Goal: Task Accomplishment & Management: Complete application form

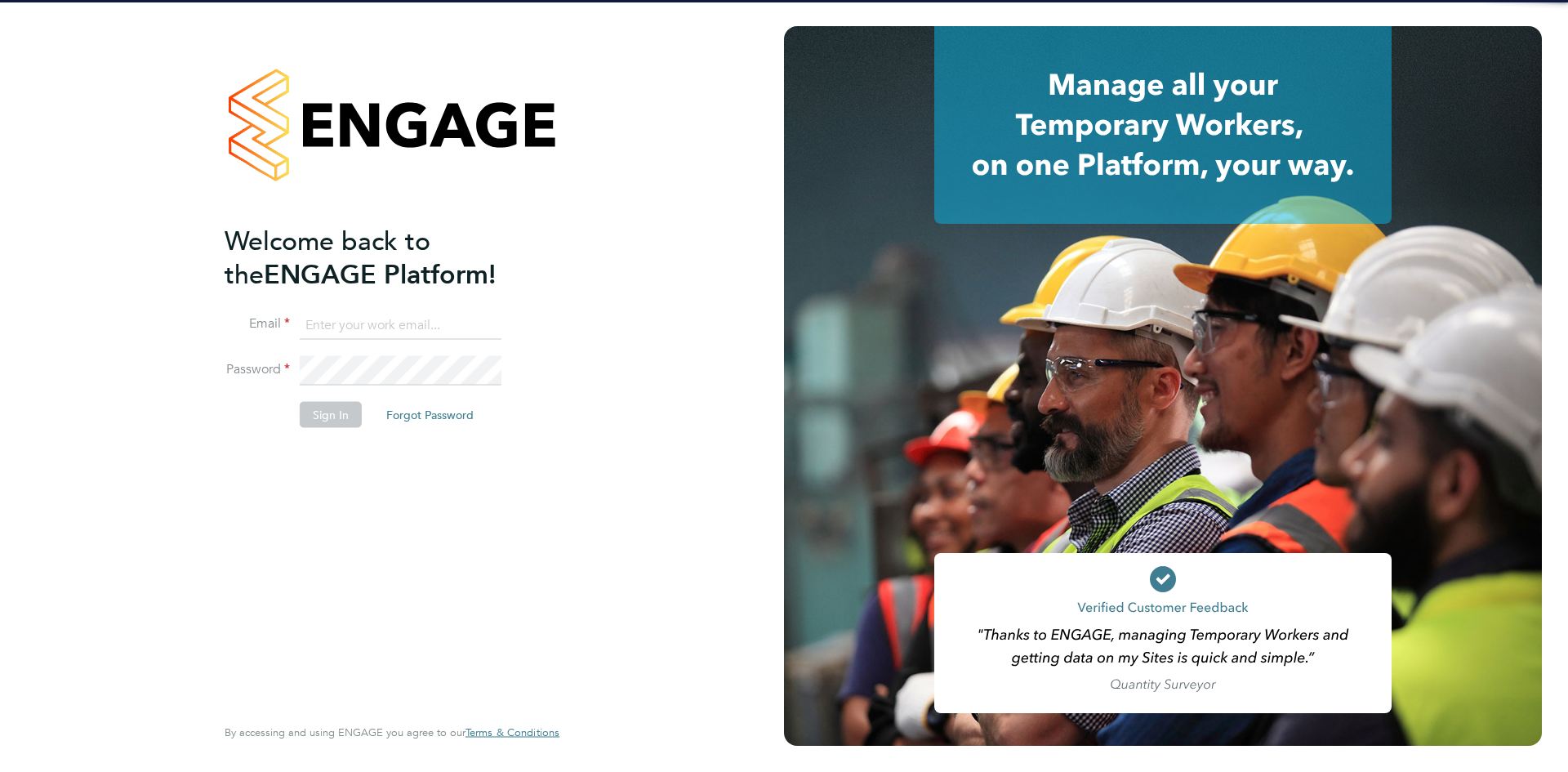
type input "shaye.stoneham@randstadcpe.com"
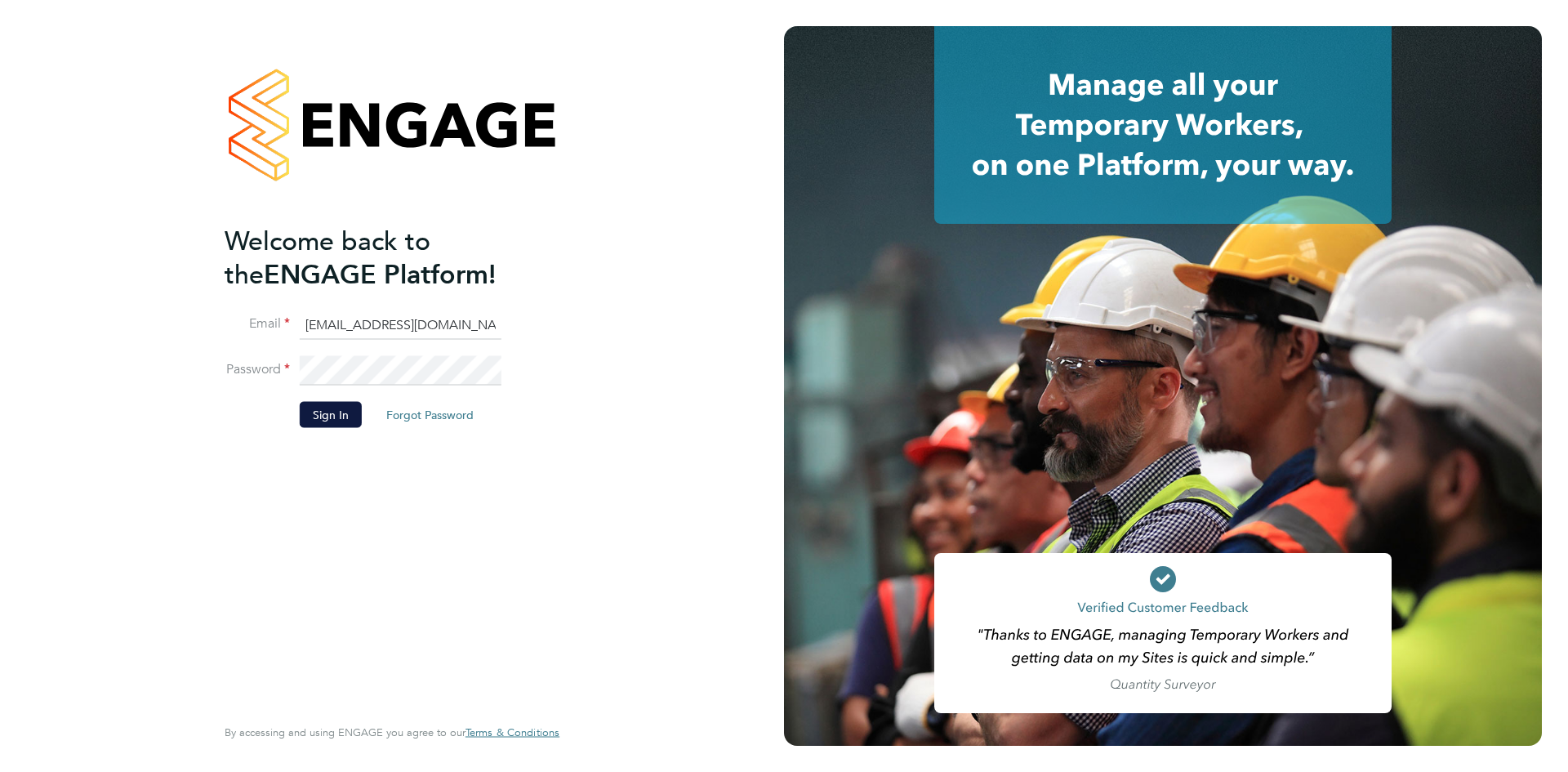
click at [327, 402] on li "Sign In Forgot Password" at bounding box center [383, 423] width 319 height 43
click at [310, 412] on button "Sign In" at bounding box center [330, 415] width 62 height 26
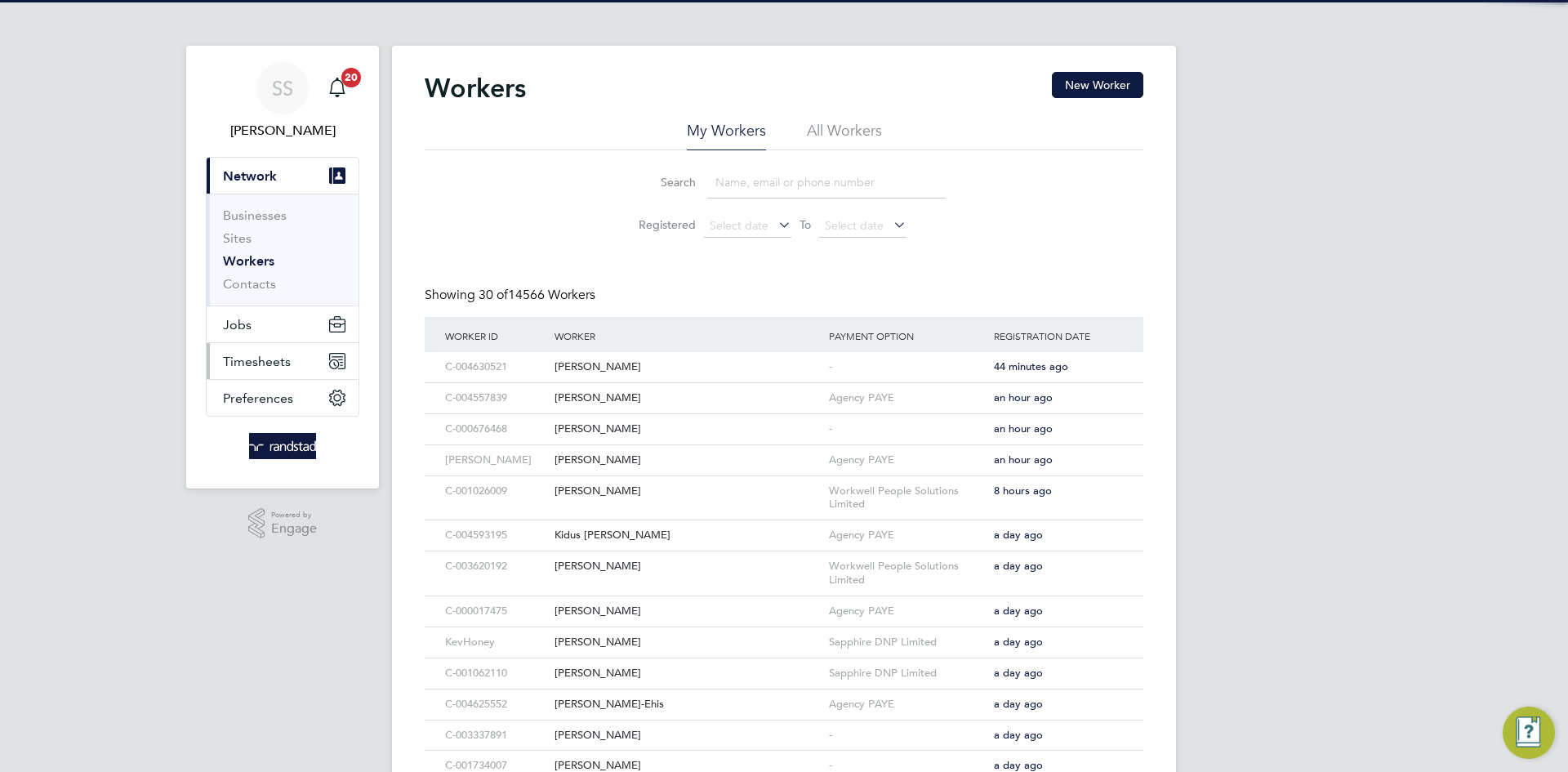
click at [246, 356] on span "Timesheets" at bounding box center [257, 362] width 68 height 16
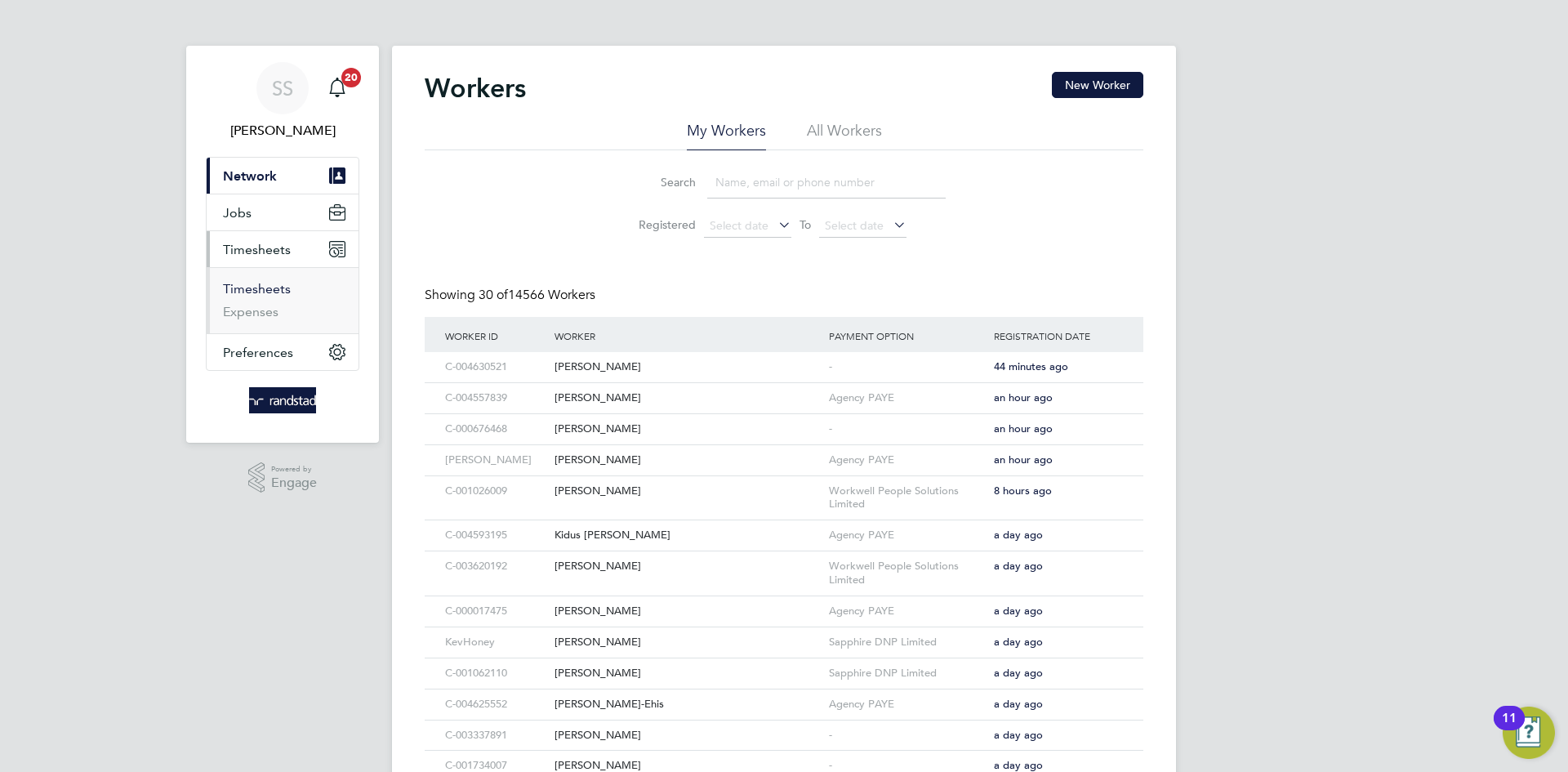
click at [256, 295] on link "Timesheets" at bounding box center [257, 289] width 68 height 16
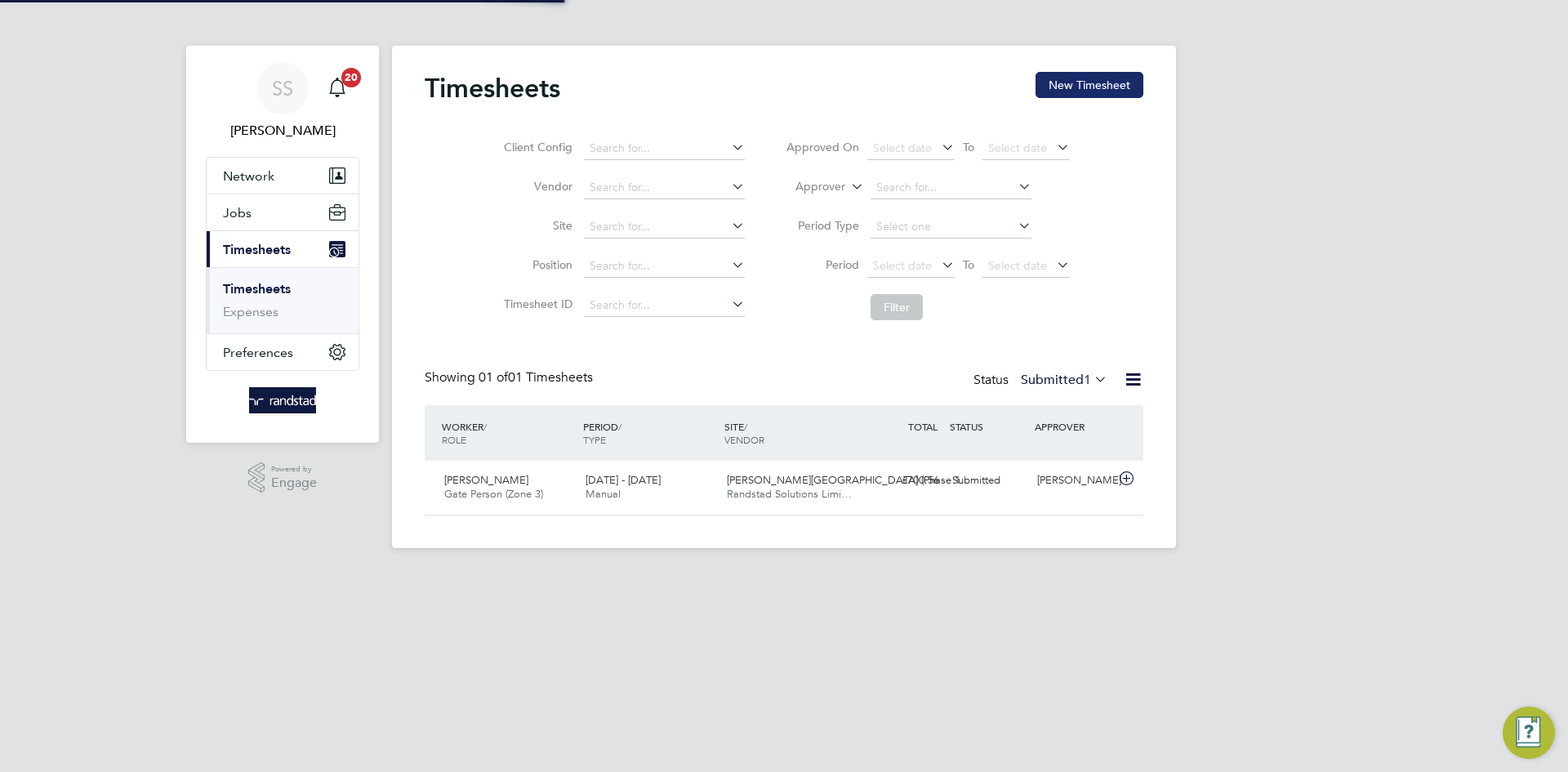
scroll to position [42, 142]
drag, startPoint x: 1075, startPoint y: 92, endPoint x: 791, endPoint y: 168, distance: 294.0
click at [1077, 91] on button "New Timesheet" at bounding box center [1089, 85] width 107 height 26
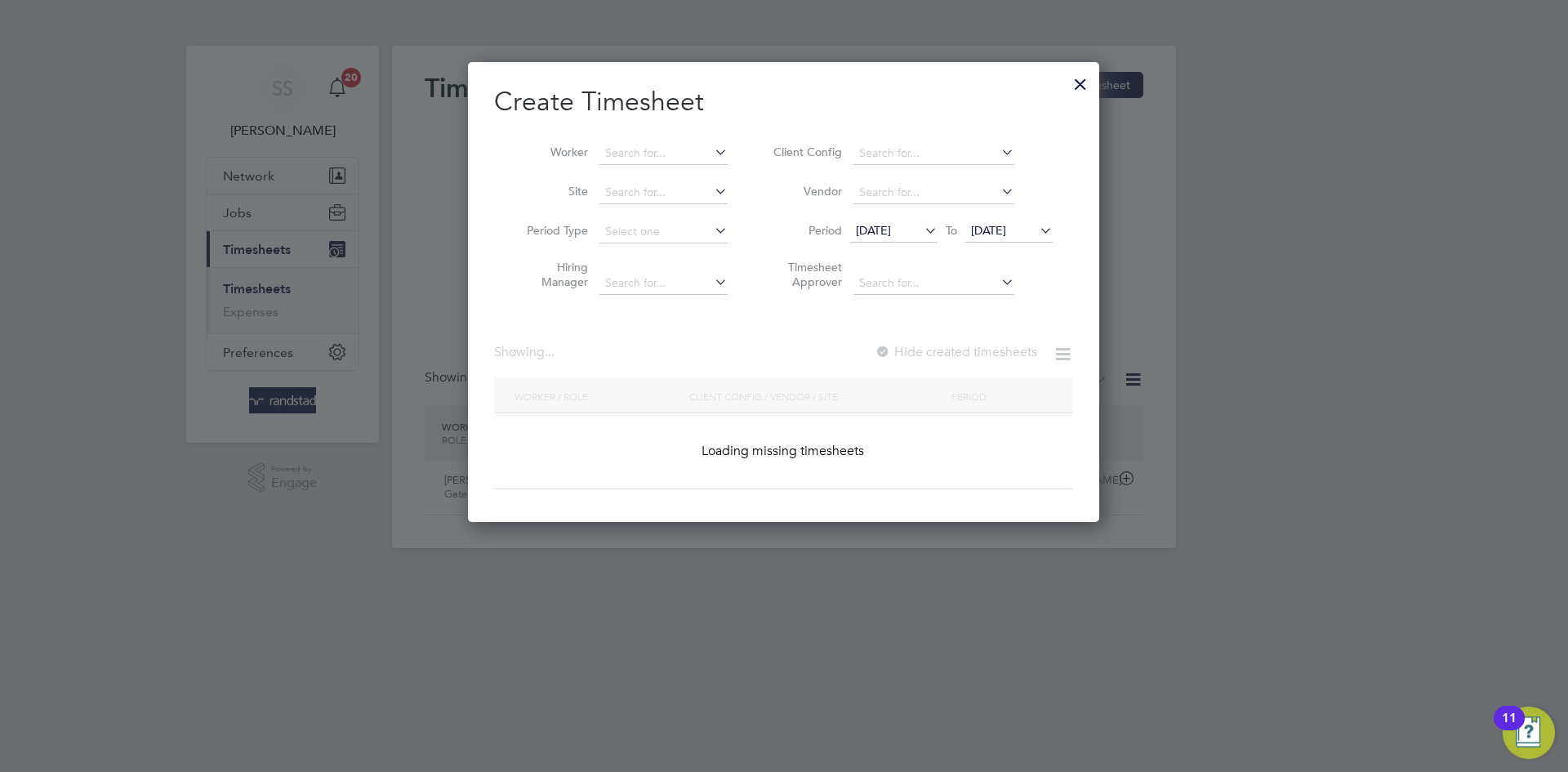
scroll to position [461, 632]
click at [643, 155] on input at bounding box center [664, 154] width 128 height 23
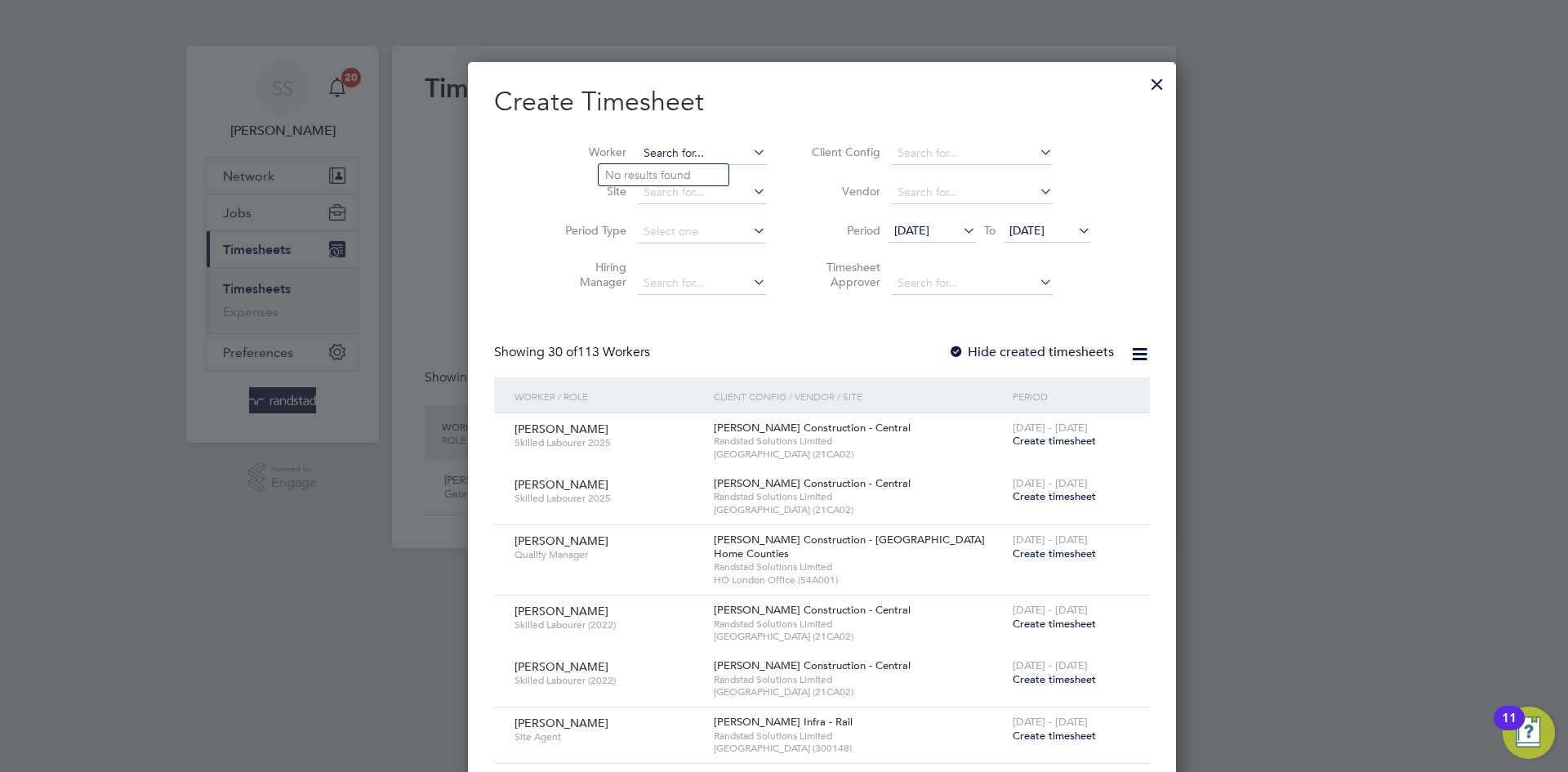
scroll to position [3153, 632]
click at [697, 189] on li "[PERSON_NAME]" at bounding box center [678, 196] width 160 height 22
type input "[PERSON_NAME]"
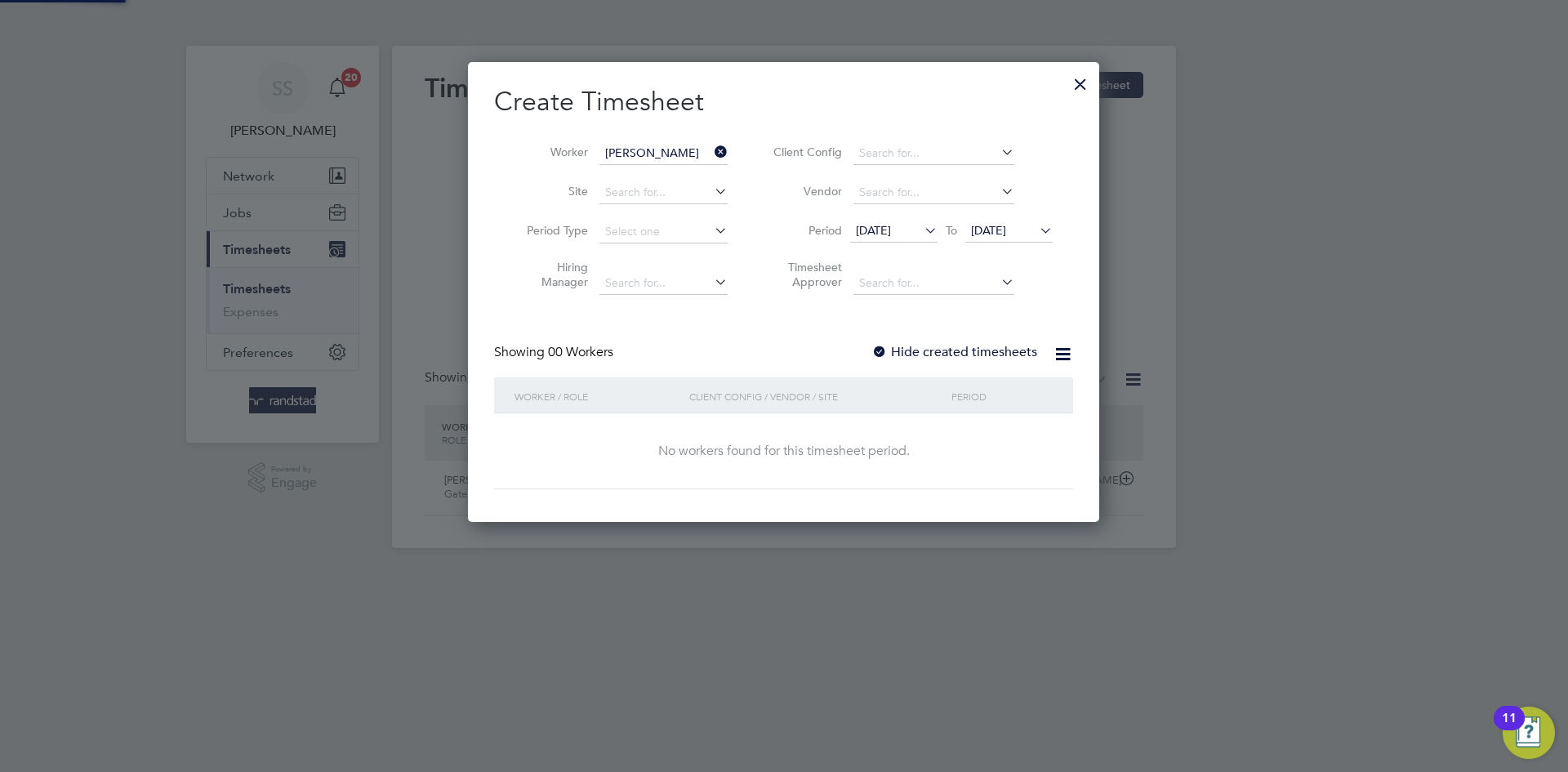
scroll to position [461, 632]
click at [833, 117] on h2 "Create Timesheet" at bounding box center [783, 101] width 579 height 34
click at [962, 351] on label "Hide created timesheets" at bounding box center [954, 352] width 166 height 17
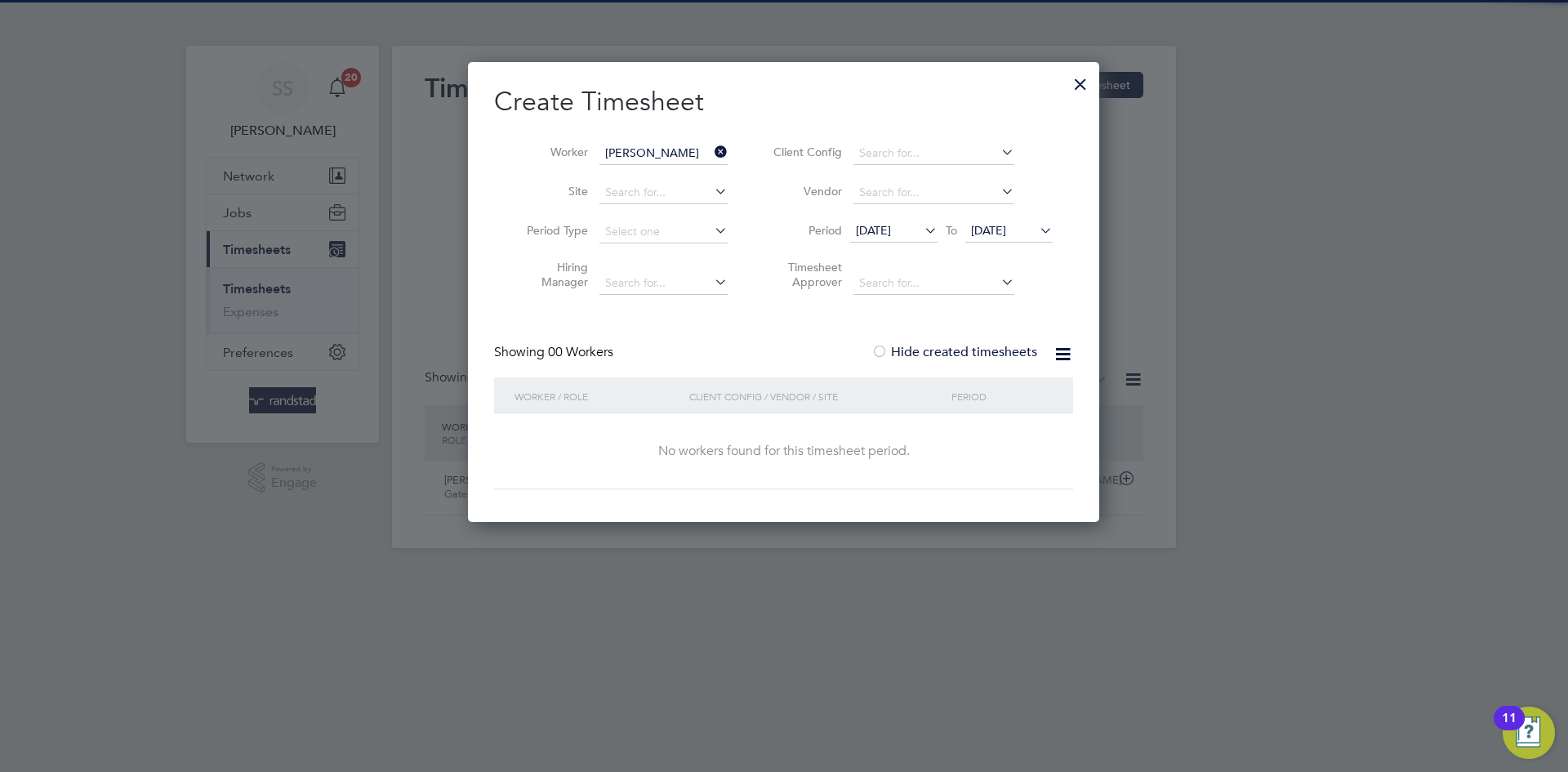
drag, startPoint x: 1025, startPoint y: 235, endPoint x: 1040, endPoint y: 280, distance: 47.4
click at [1007, 234] on span "[DATE]" at bounding box center [988, 230] width 35 height 15
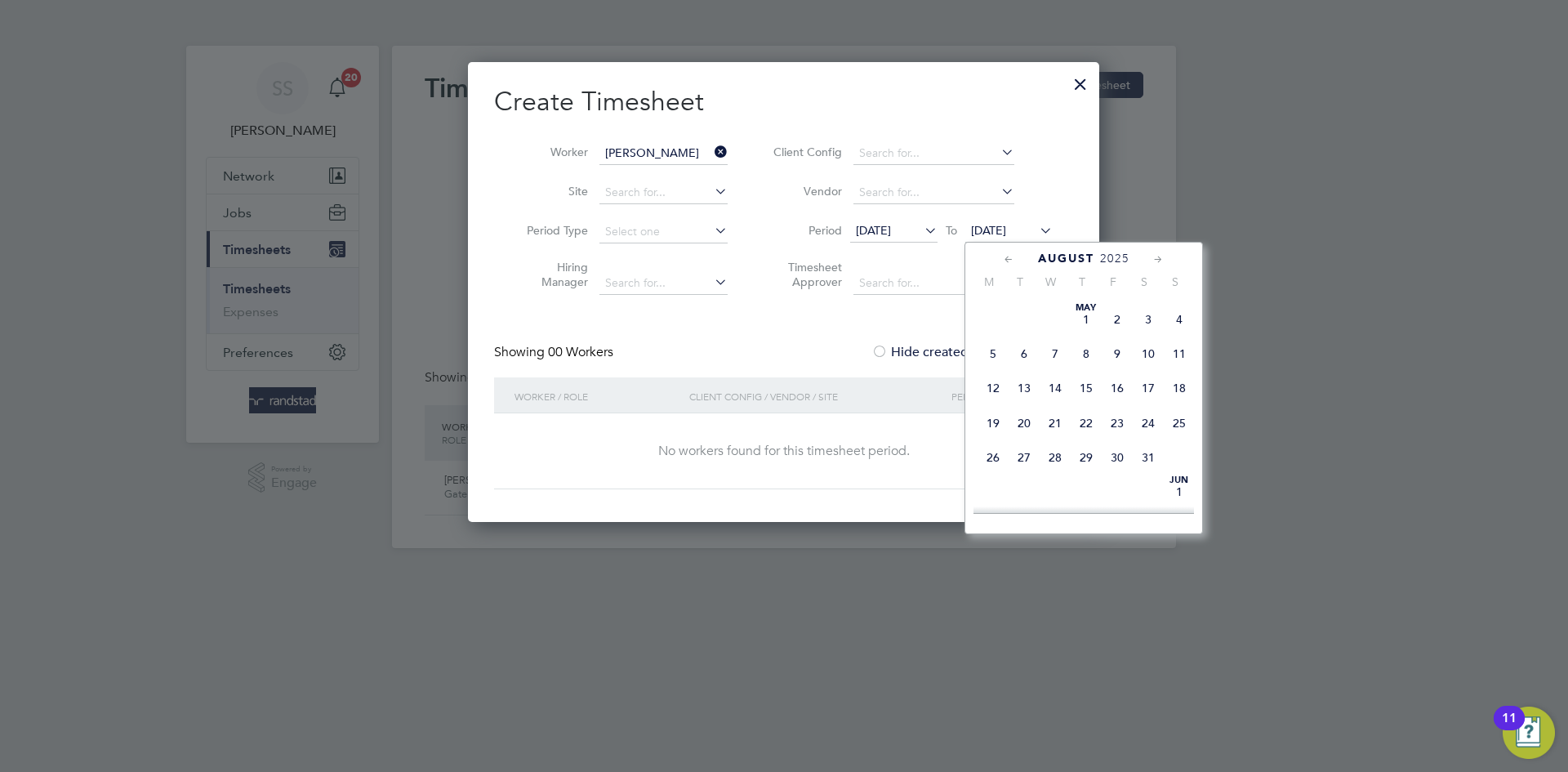
scroll to position [652, 0]
click at [1091, 440] on span "11" at bounding box center [1086, 425] width 31 height 31
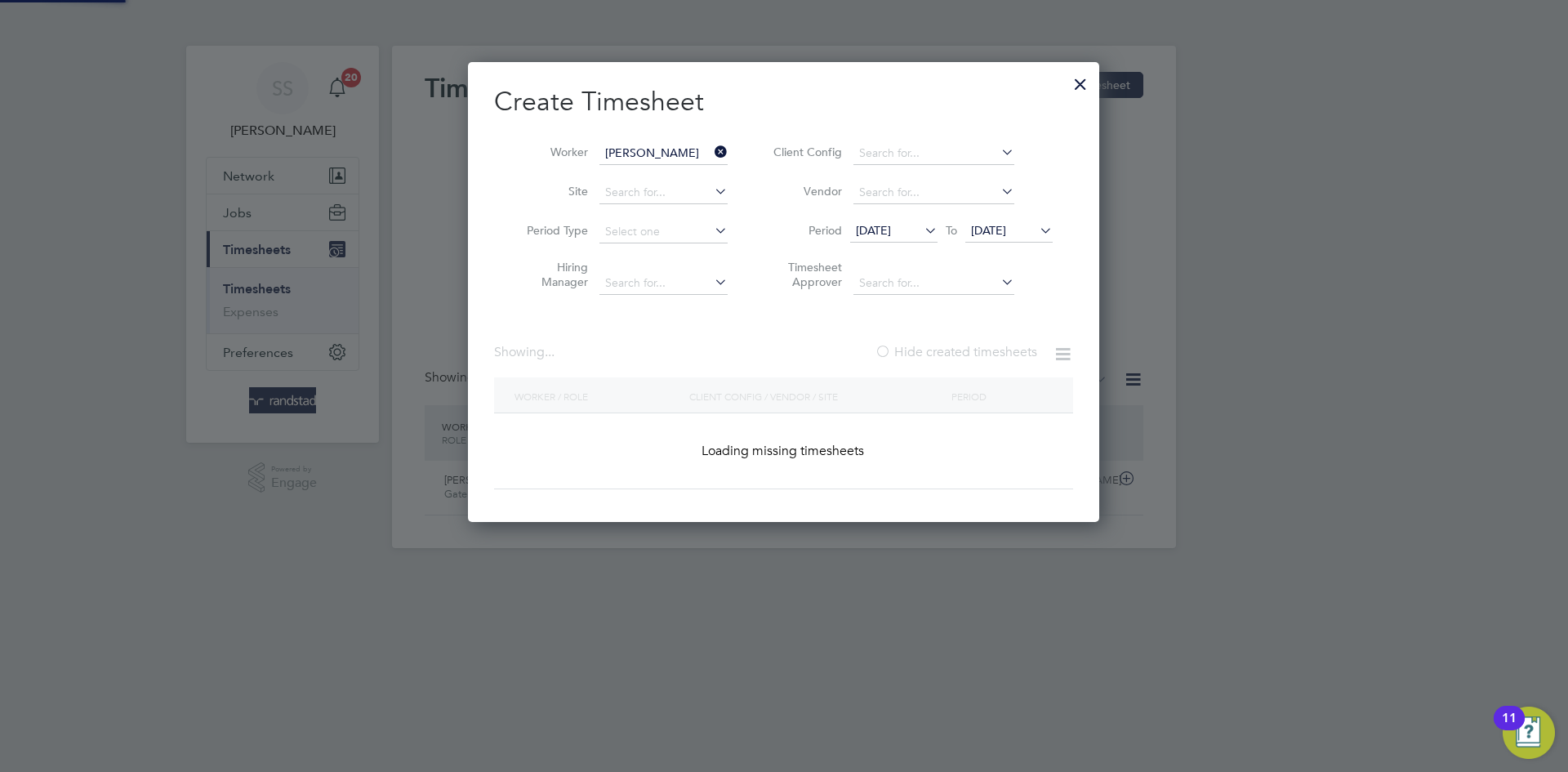
scroll to position [496, 632]
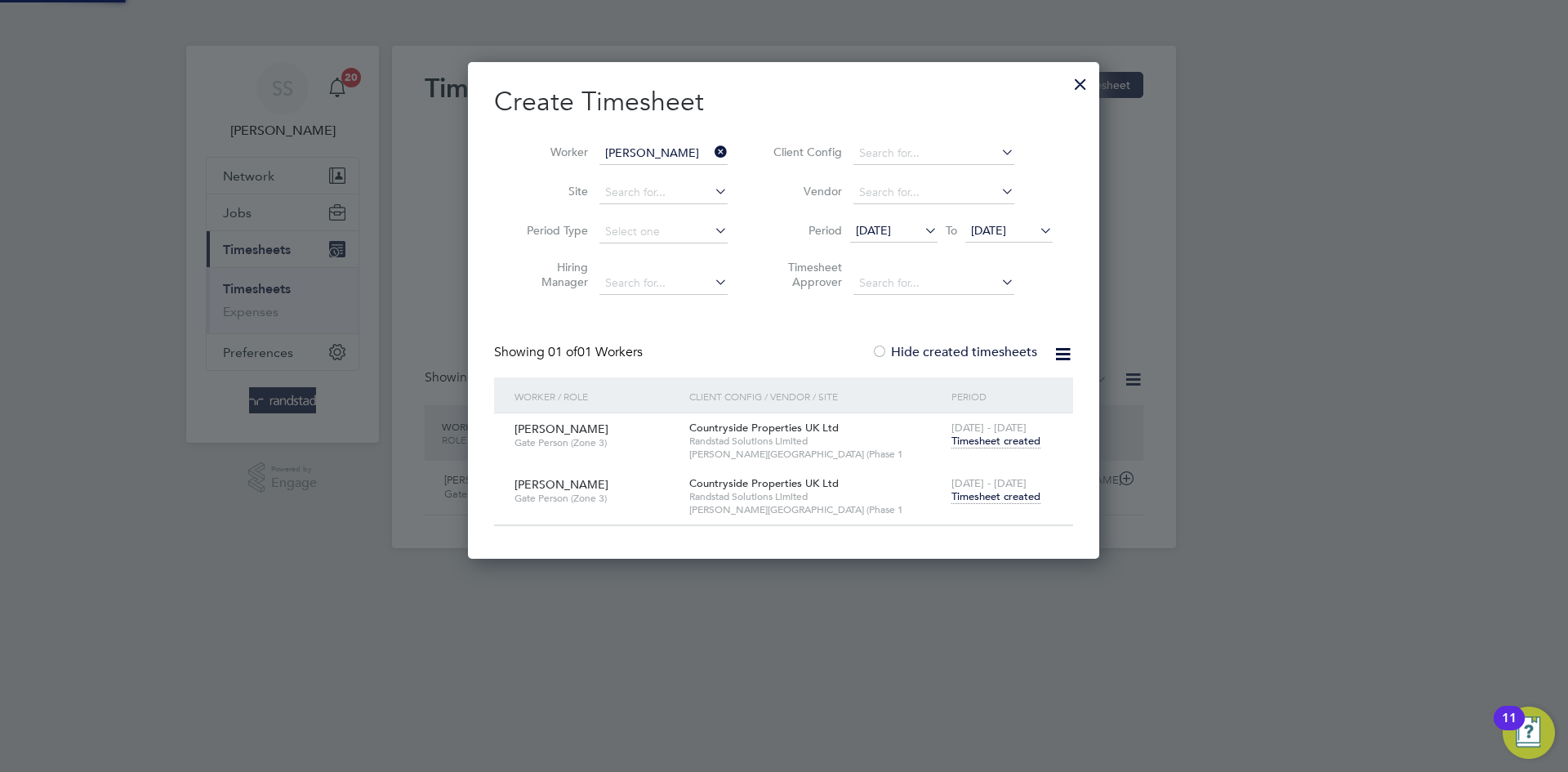
click at [985, 491] on span "Timesheet created" at bounding box center [996, 496] width 89 height 15
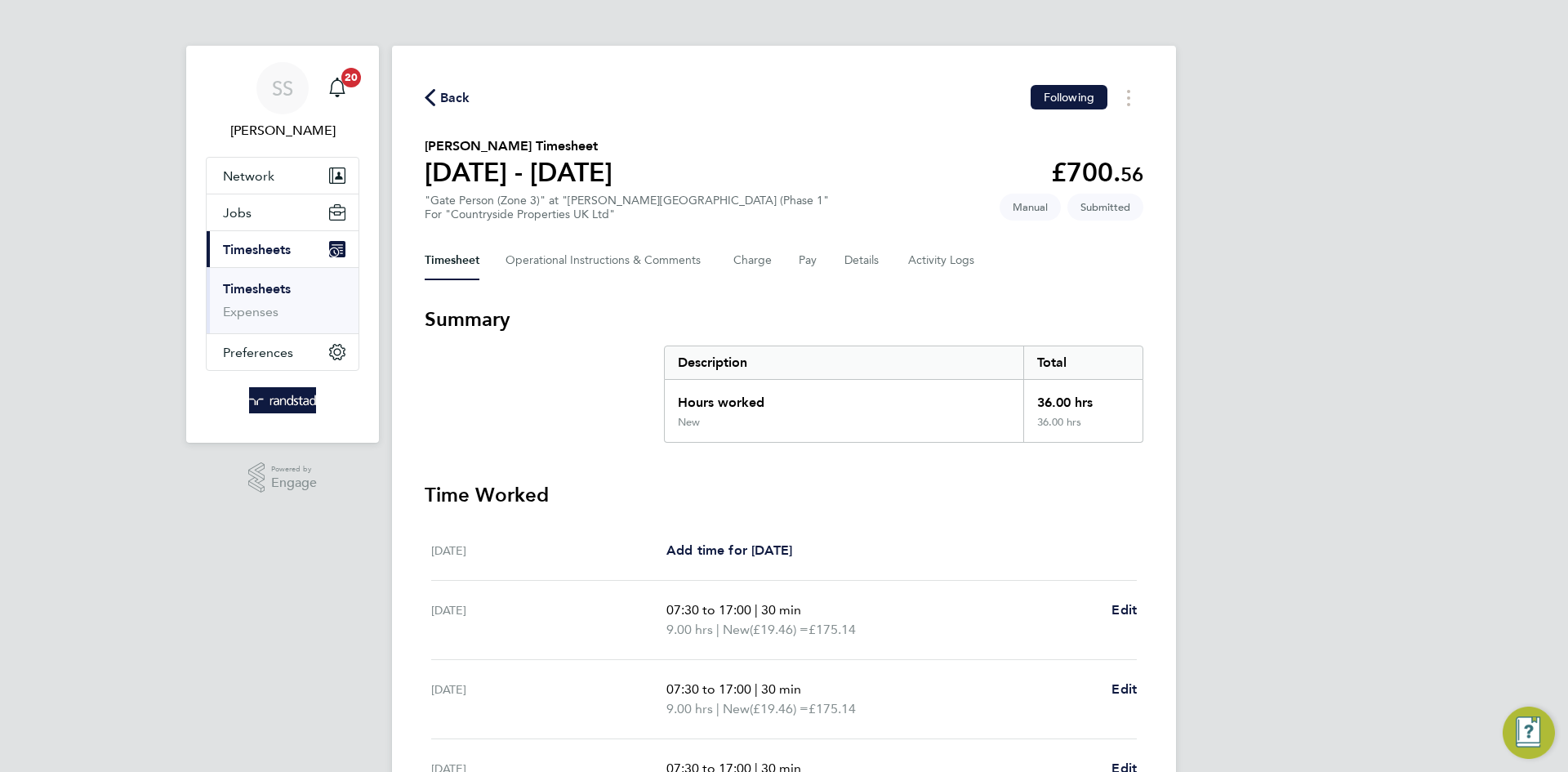
click at [797, 90] on div "Back Following" at bounding box center [783, 97] width 719 height 25
click at [853, 262] on button "Details" at bounding box center [863, 260] width 38 height 39
click at [858, 146] on section "[PERSON_NAME] Timesheet [DATE] - [DATE] £700. 56 "Gate Person (Zone 3)" at "[PE…" at bounding box center [783, 178] width 719 height 85
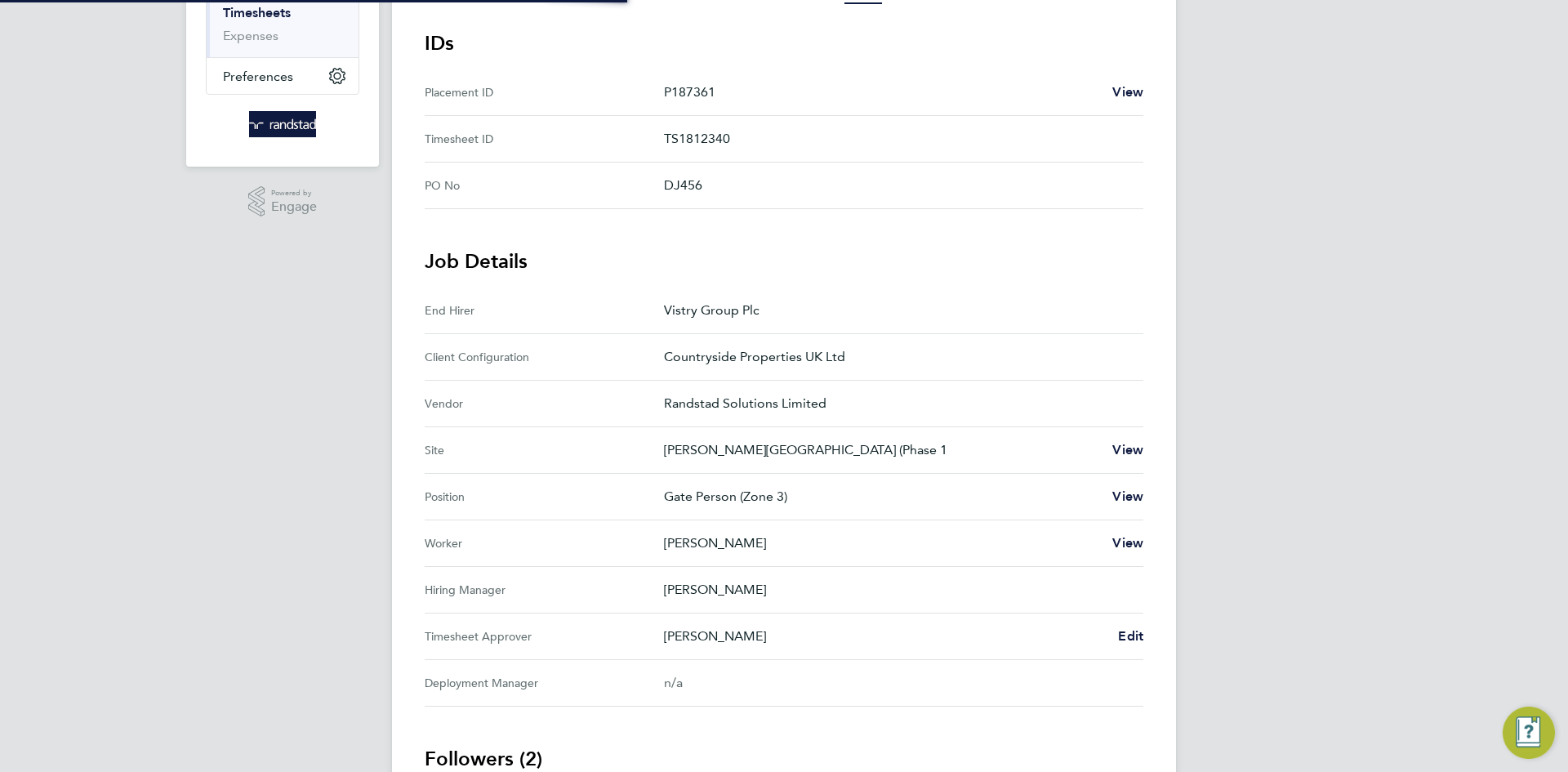
scroll to position [433, 0]
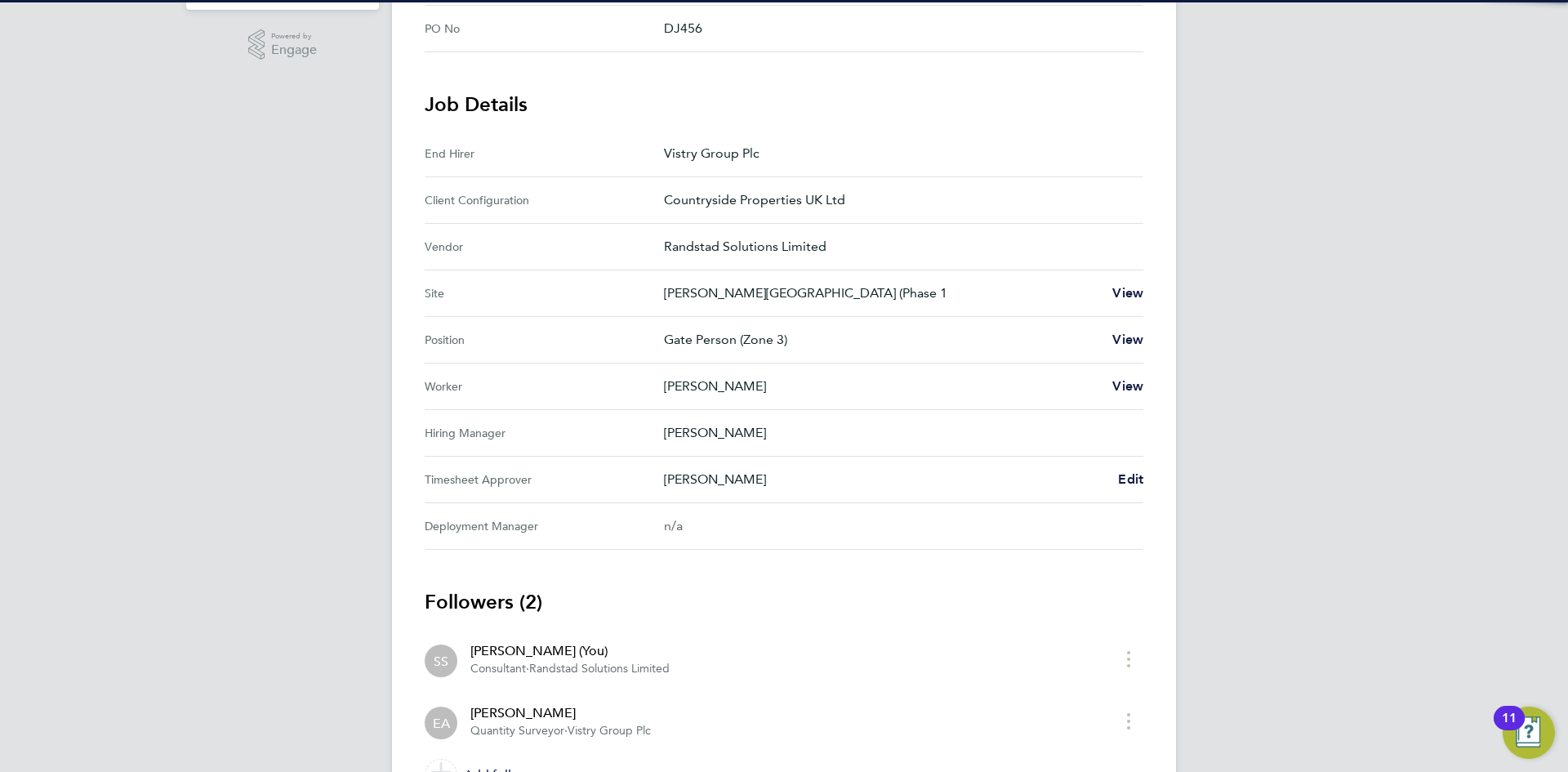
click at [1279, 326] on div "SS [PERSON_NAME] Notifications 20 Applications: Network Businesses Sites Worker…" at bounding box center [784, 215] width 1568 height 1297
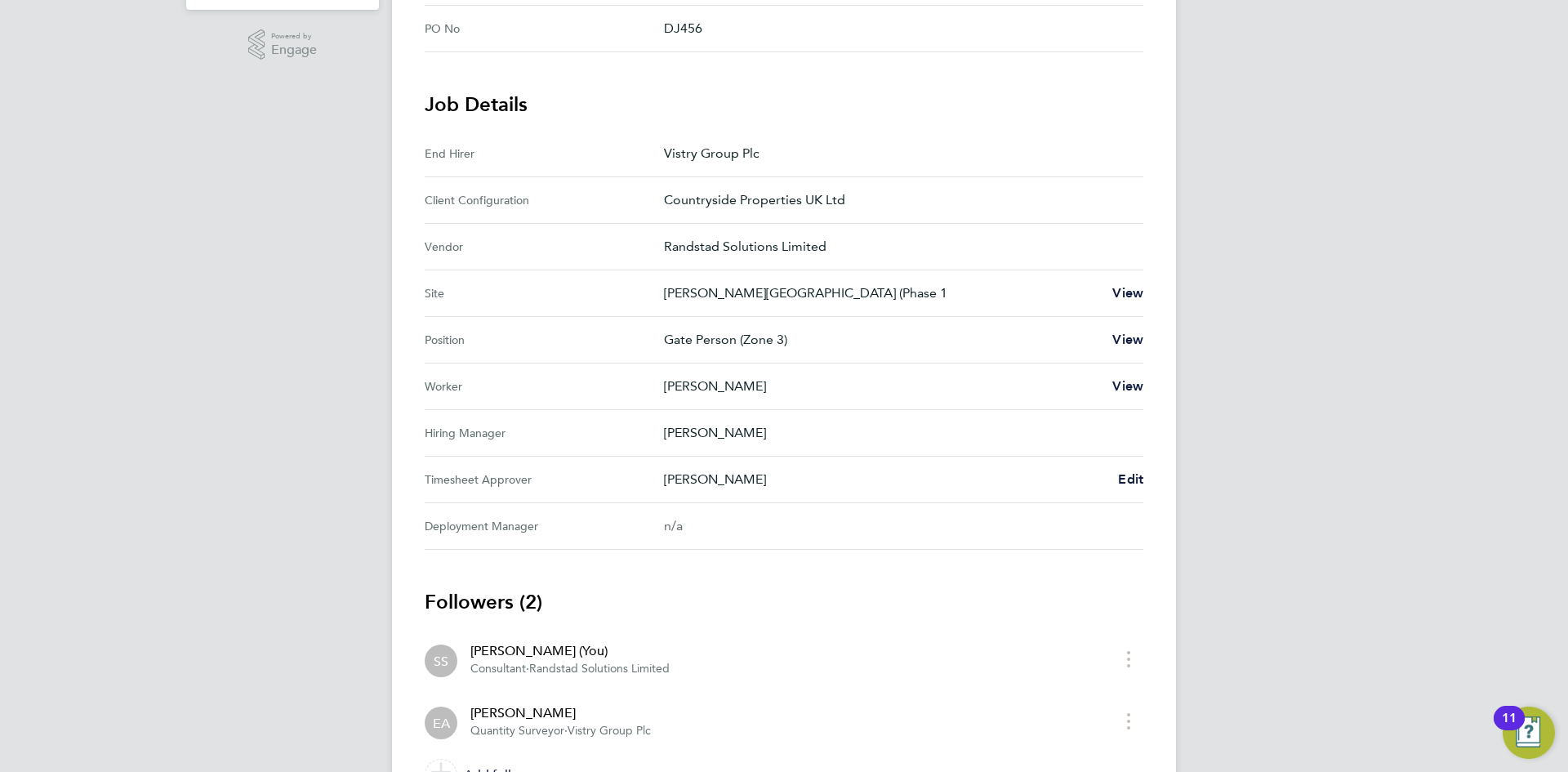
scroll to position [0, 0]
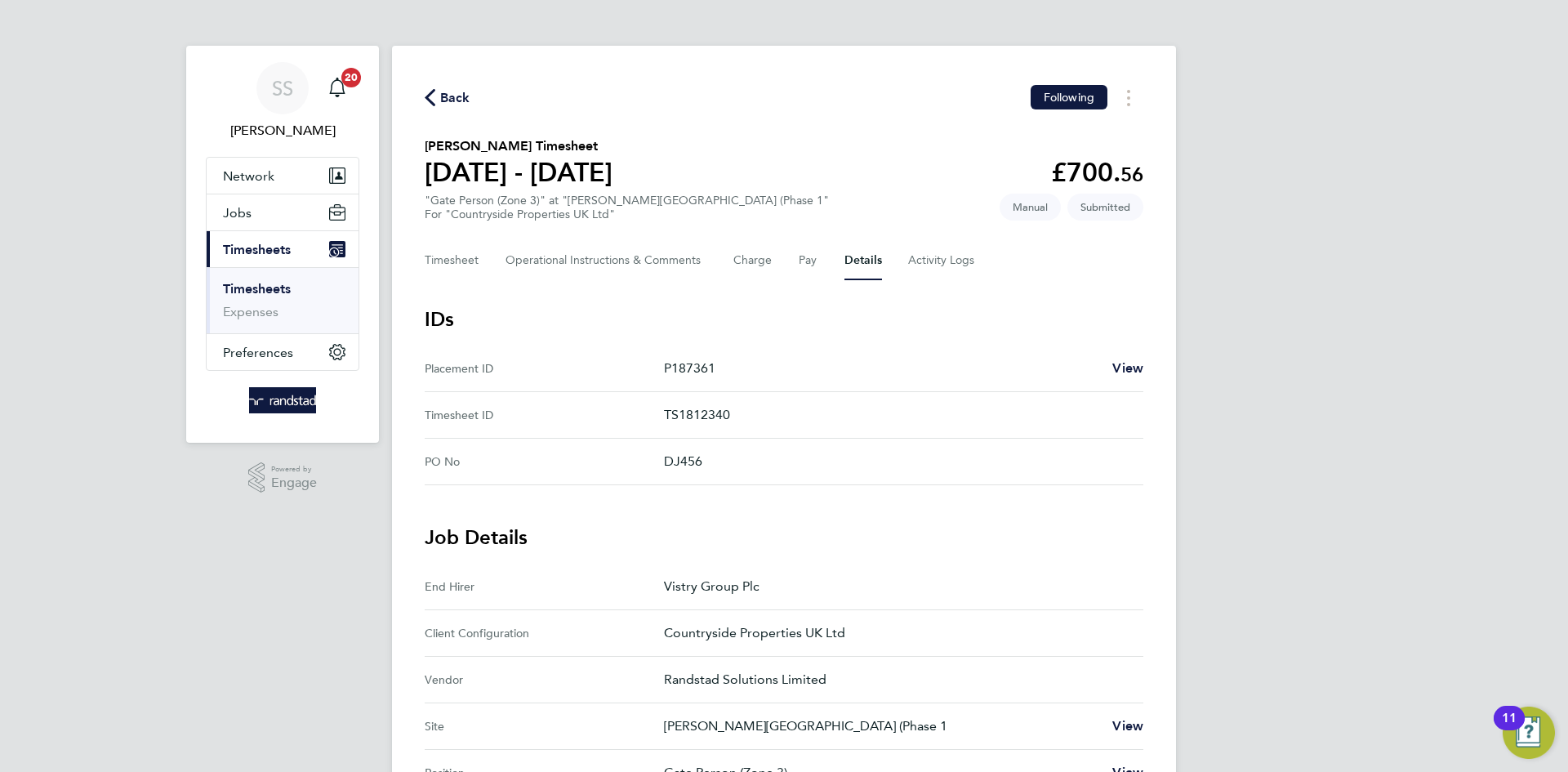
click at [608, 121] on div "Back Following [PERSON_NAME] Timesheet [DATE] - [DATE] £700. 56 "Gate Person (Z…" at bounding box center [784, 658] width 784 height 1224
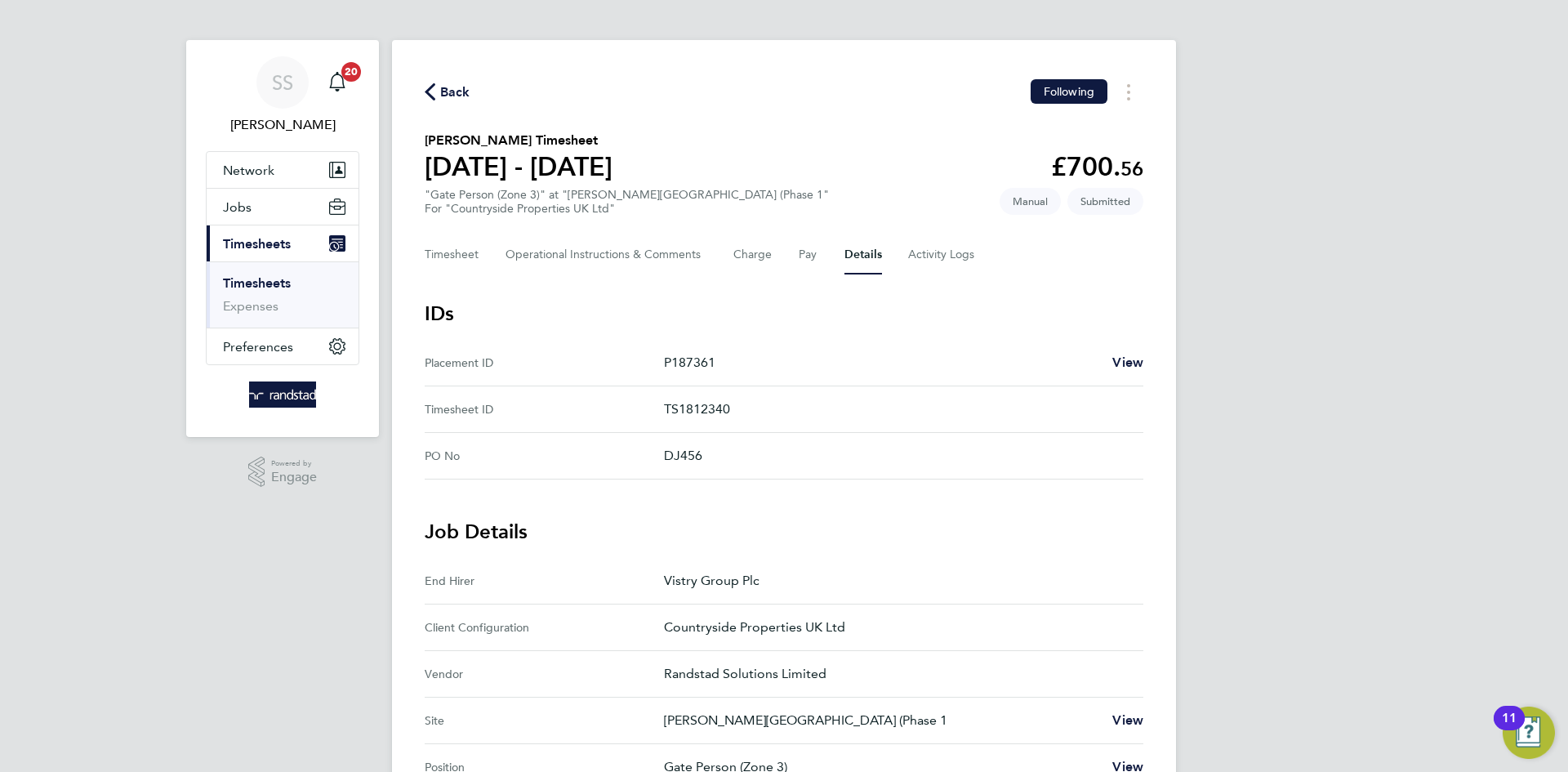
scroll to position [7, 0]
click at [929, 256] on Logs-tab "Activity Logs" at bounding box center [942, 253] width 69 height 39
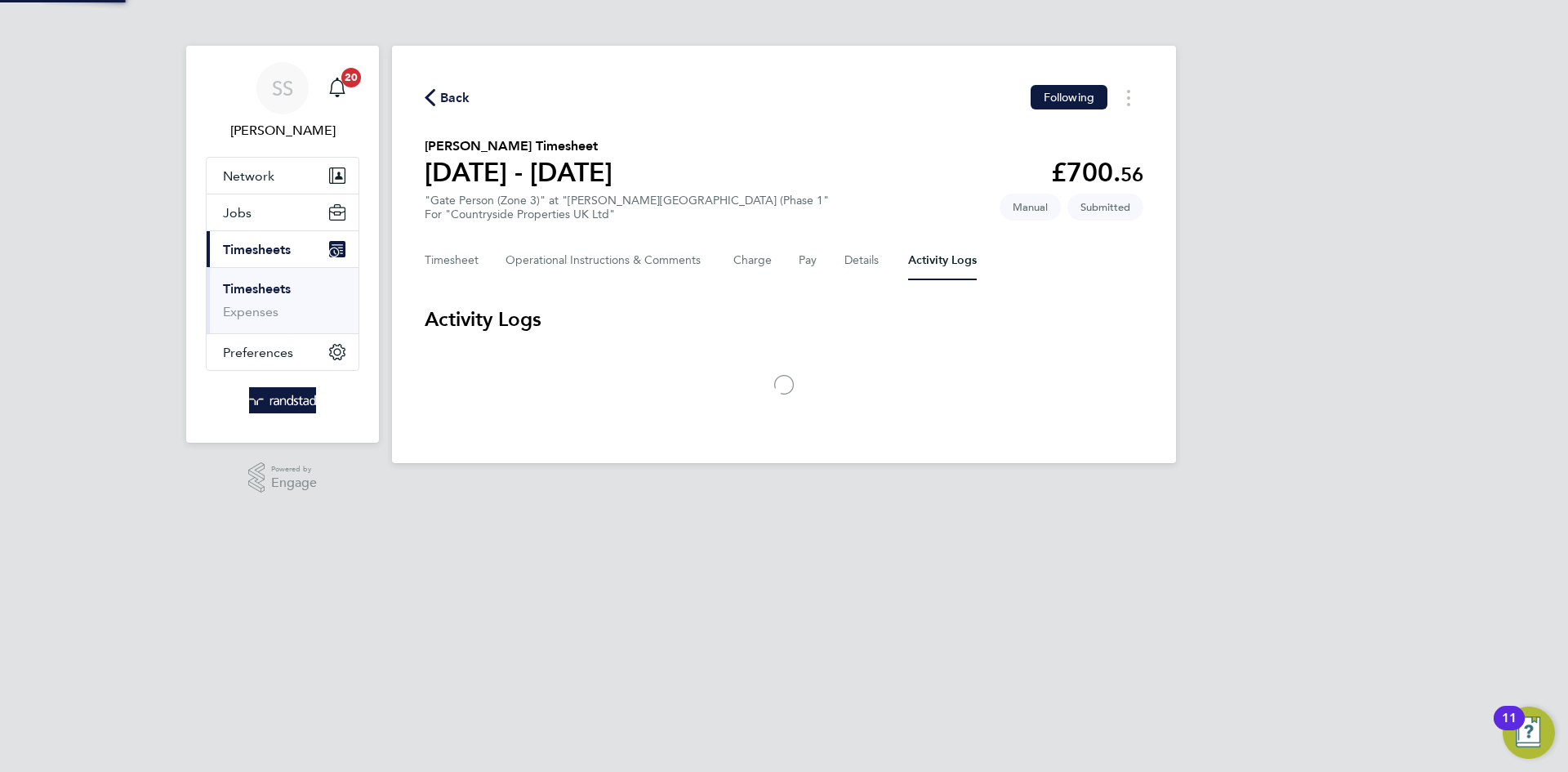
click at [762, 162] on section "[PERSON_NAME] Timesheet [DATE] - [DATE] £700. 56 "Gate Person (Zone 3)" at "[PE…" at bounding box center [783, 178] width 719 height 85
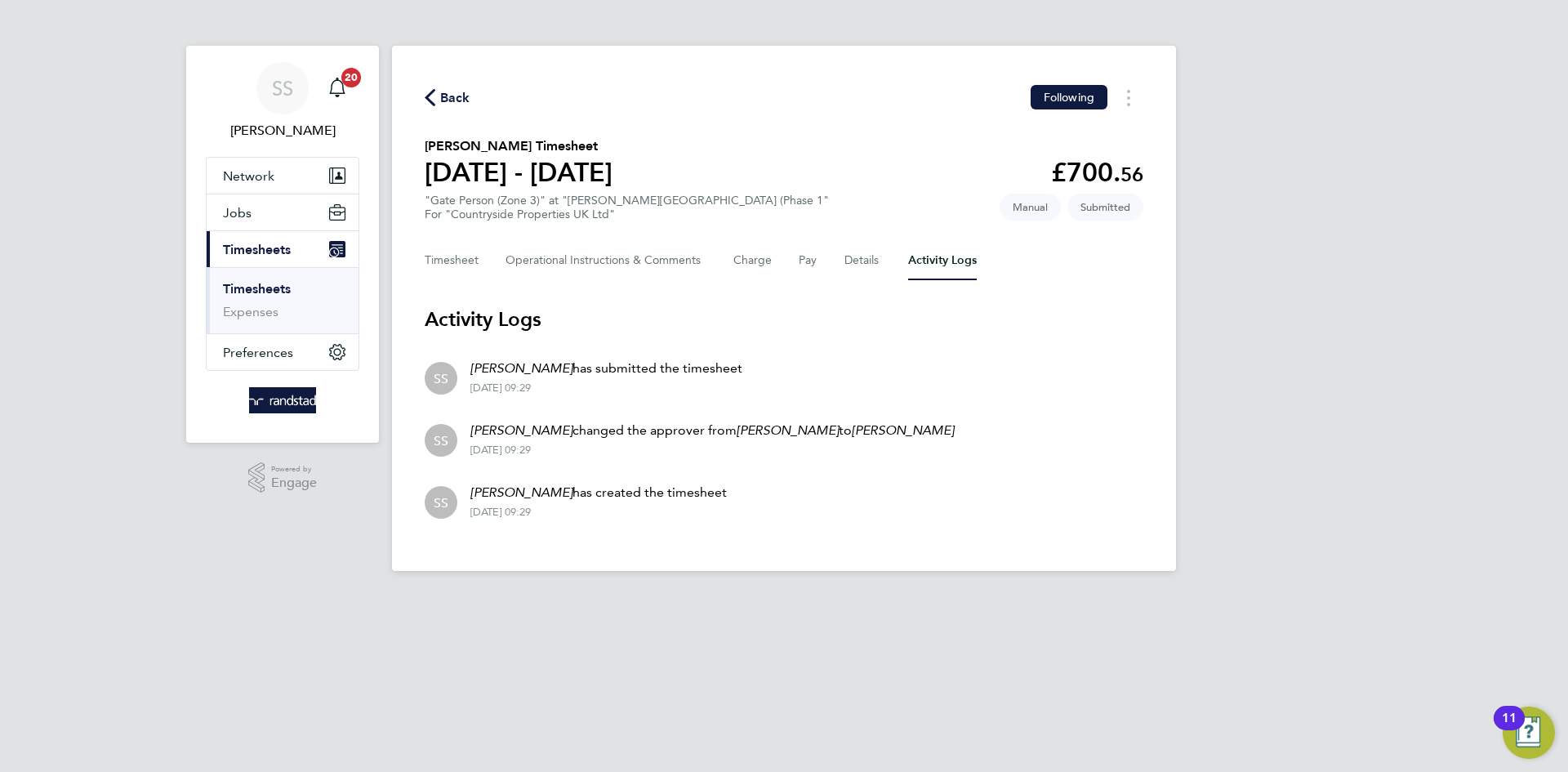
click at [791, 149] on section "[PERSON_NAME] Timesheet [DATE] - [DATE] £700. 56 "Gate Person (Zone 3)" at "[PE…" at bounding box center [783, 178] width 719 height 85
click at [758, 185] on section "[PERSON_NAME] Timesheet [DATE] - [DATE] £700. 56 "Gate Person (Zone 3)" at "[PE…" at bounding box center [783, 178] width 719 height 85
click at [434, 264] on button "Timesheet" at bounding box center [451, 260] width 55 height 39
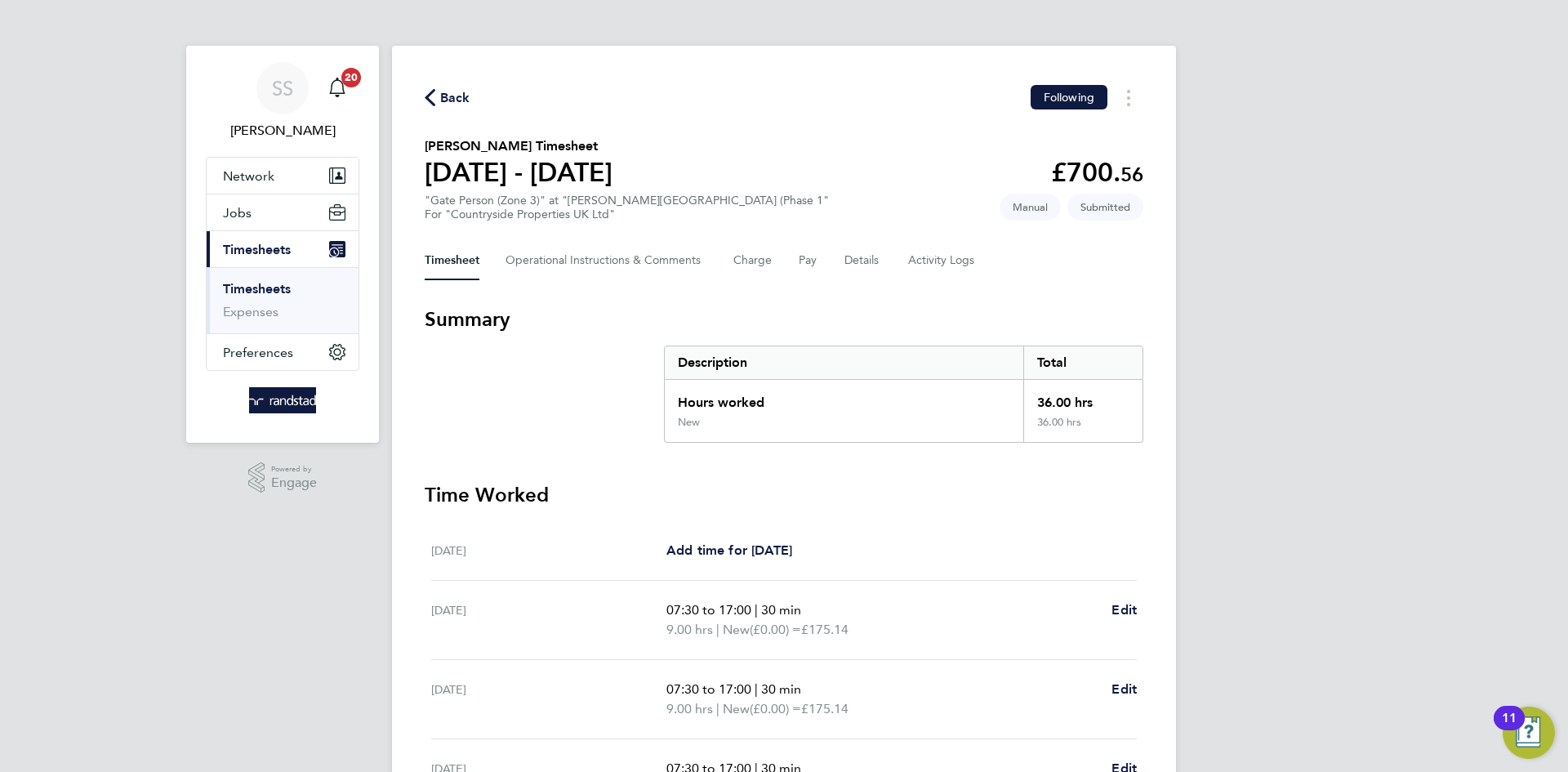
click at [733, 198] on section "[PERSON_NAME] Timesheet [DATE] - [DATE] £700. 56 "Gate Person (Zone 3)" at "[PE…" at bounding box center [783, 178] width 719 height 85
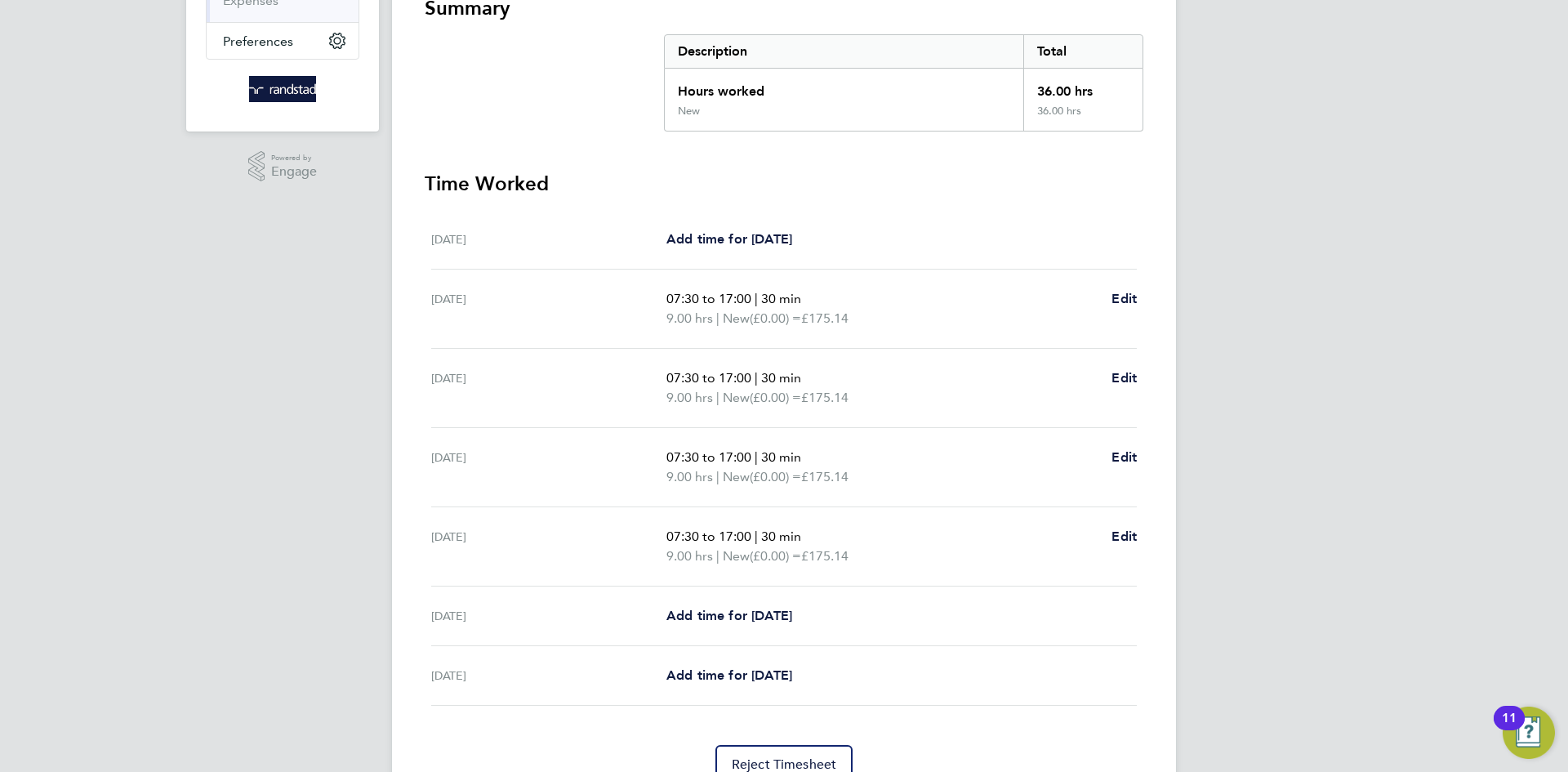
scroll to position [17, 0]
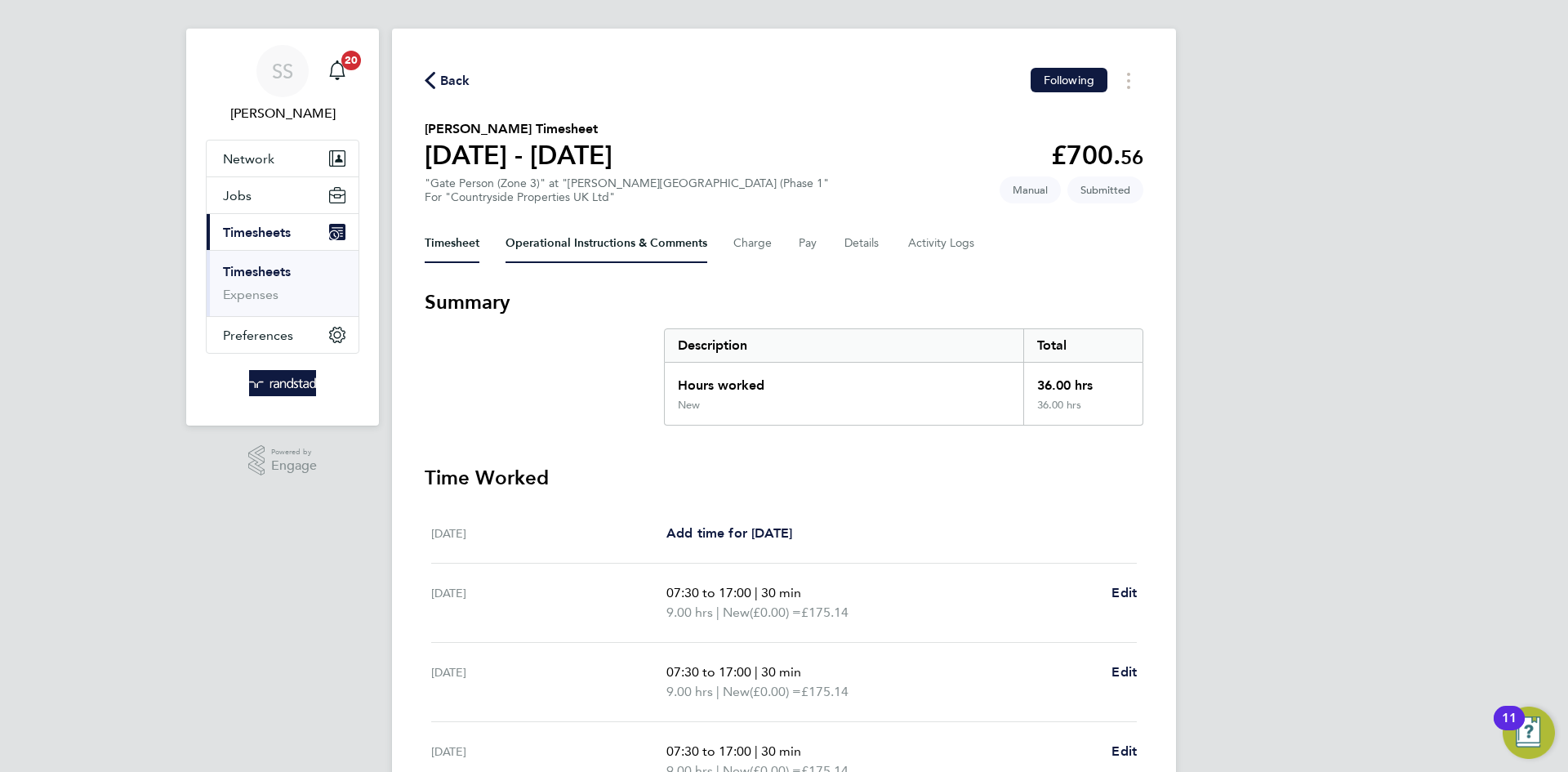
click at [637, 247] on Comments-tab "Operational Instructions & Comments" at bounding box center [606, 243] width 202 height 39
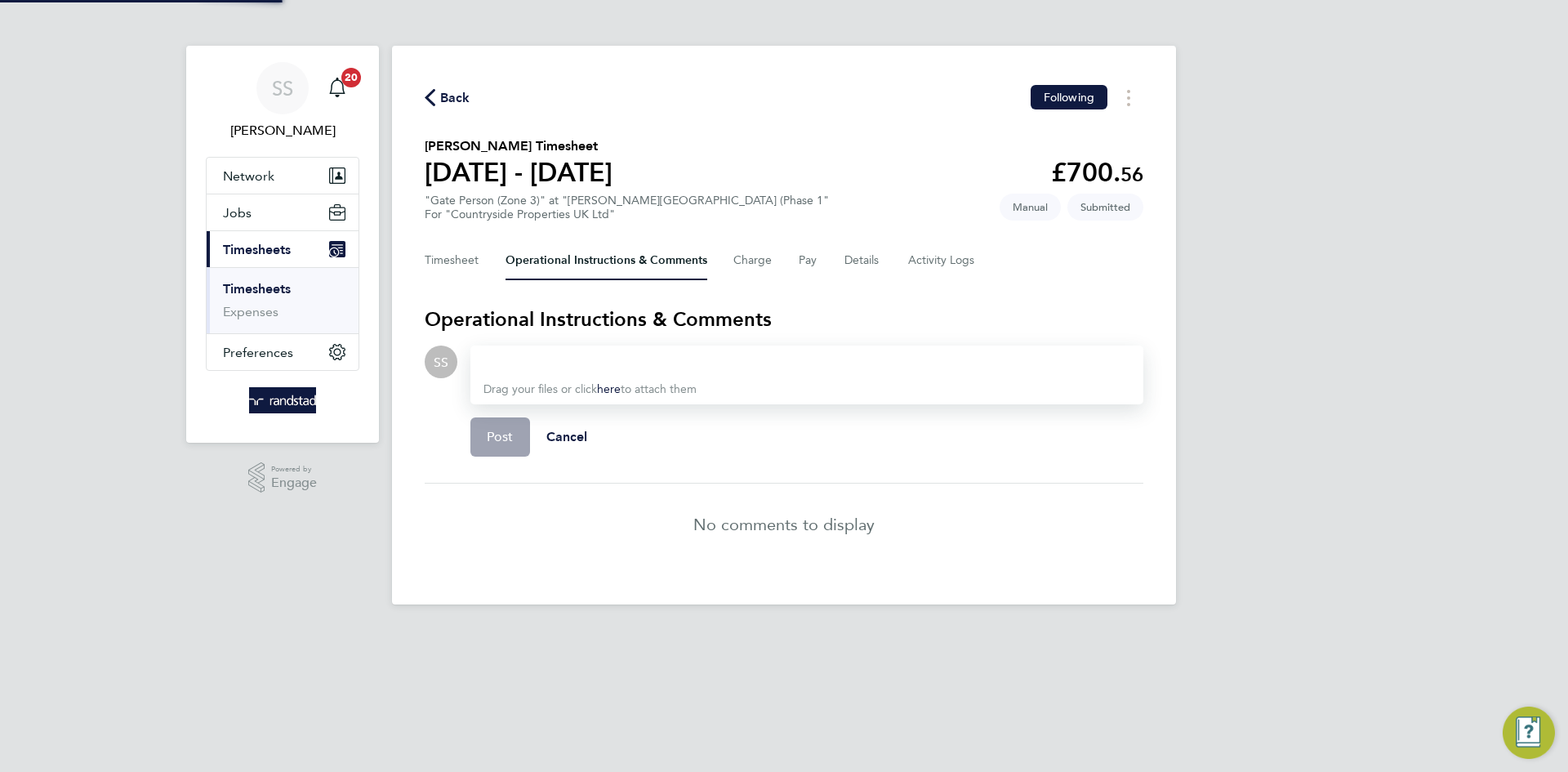
click at [753, 162] on section "[PERSON_NAME] Timesheet [DATE] - [DATE] £700. 56 "Gate Person (Zone 3)" at "[PE…" at bounding box center [783, 178] width 719 height 85
click at [668, 340] on section "Operational Instructions & Comments SS Drop your files here Supported files: JP…" at bounding box center [783, 436] width 719 height 259
click at [653, 352] on div at bounding box center [807, 362] width 647 height 19
click at [652, 358] on div at bounding box center [807, 362] width 647 height 19
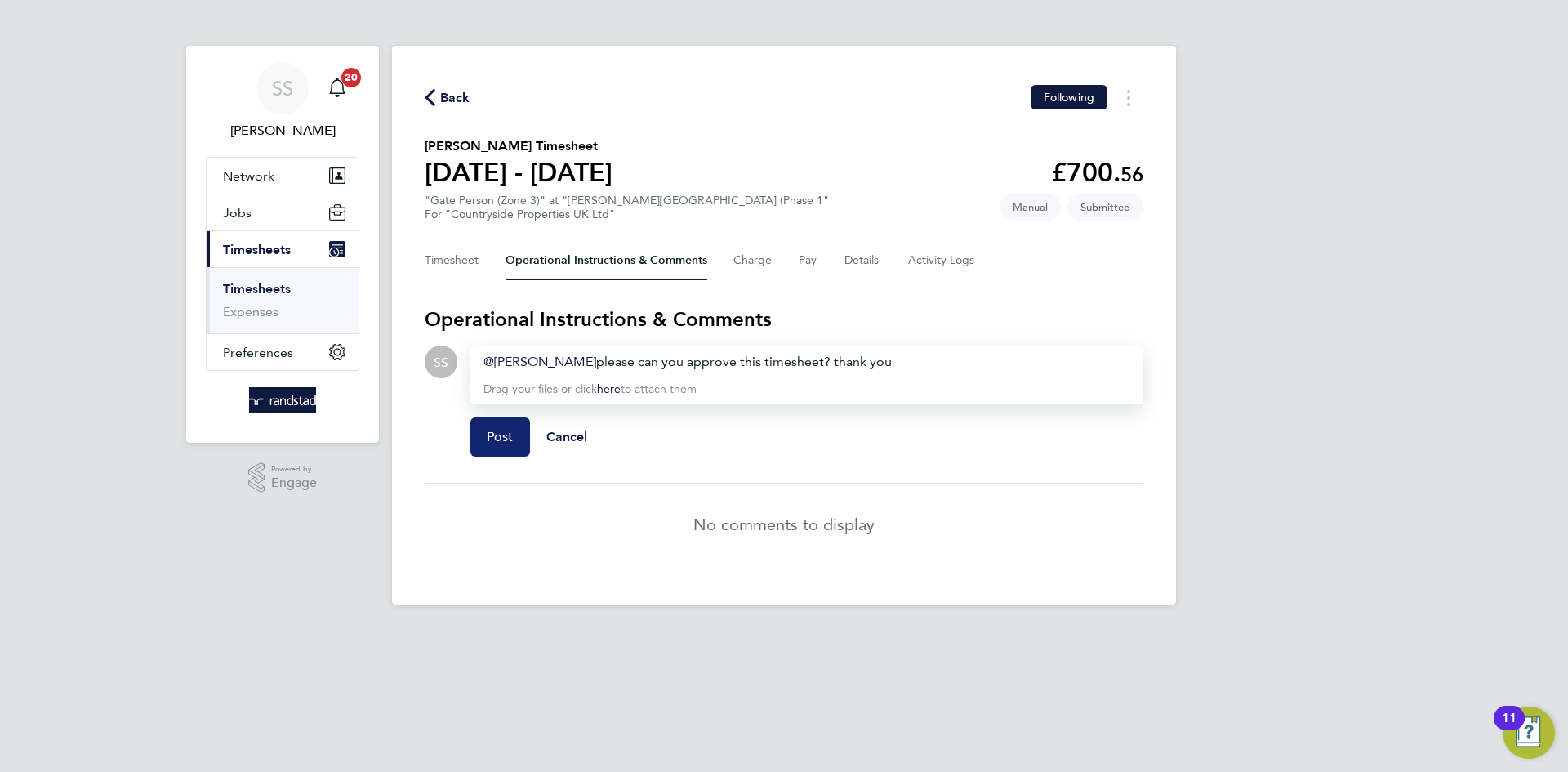
click at [512, 447] on button "Post" at bounding box center [500, 437] width 59 height 39
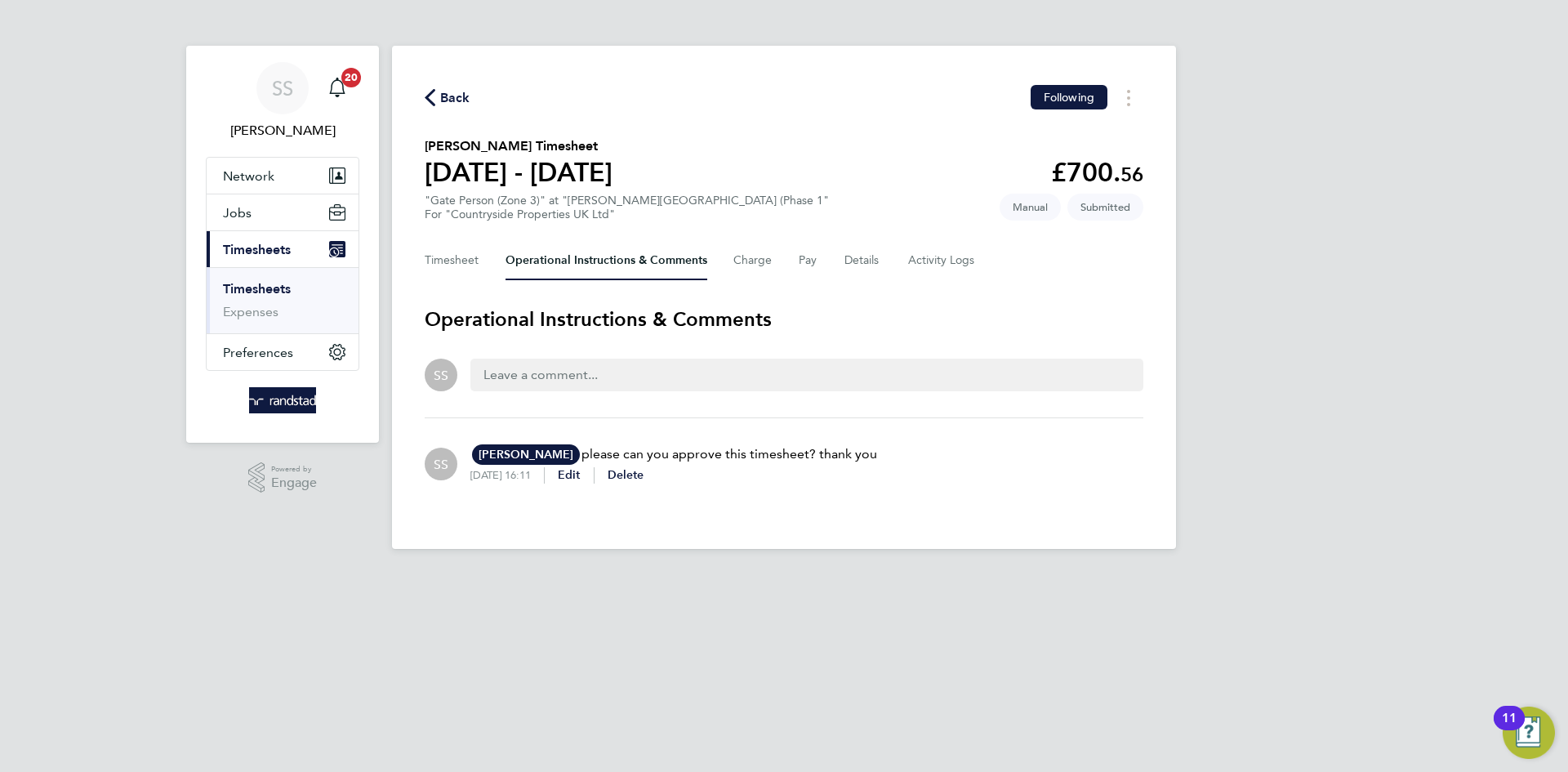
click at [840, 149] on section "[PERSON_NAME] Timesheet [DATE] - [DATE] £700. 56 "Gate Person (Zone 3)" at "[PE…" at bounding box center [783, 178] width 719 height 85
click at [855, 140] on section "[PERSON_NAME] Timesheet [DATE] - [DATE] £700. 56 "Gate Person (Zone 3)" at "[PE…" at bounding box center [783, 178] width 719 height 85
click at [471, 272] on button "Timesheet" at bounding box center [451, 260] width 55 height 39
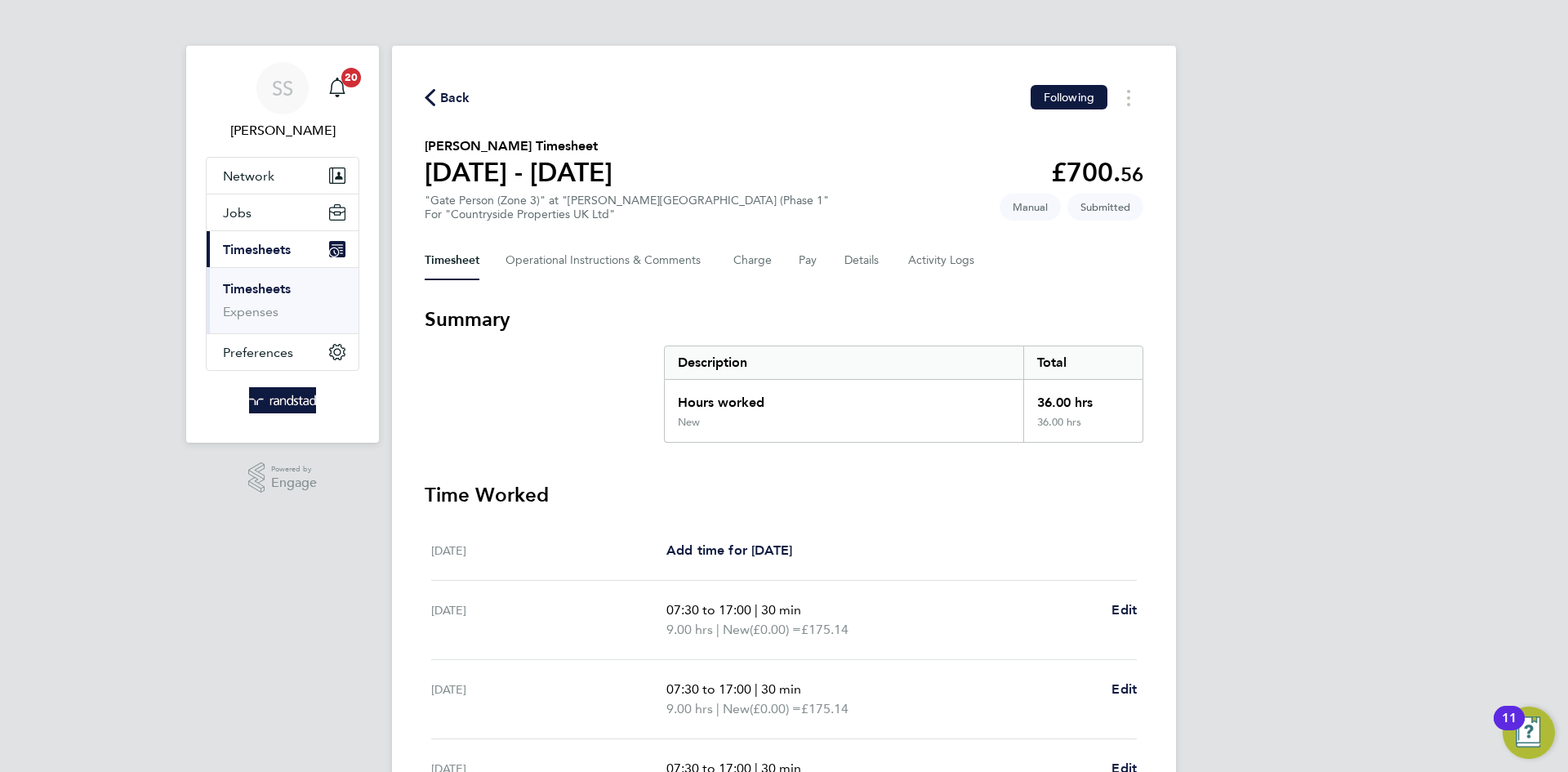
click at [726, 92] on div "Back Following" at bounding box center [783, 97] width 719 height 25
click at [863, 165] on section "[PERSON_NAME] Timesheet [DATE] - [DATE] £700. 56 "Gate Person (Zone 3)" at "[PE…" at bounding box center [783, 178] width 719 height 85
click at [625, 108] on div "Back Following" at bounding box center [783, 97] width 719 height 25
click at [677, 110] on div "Back Following [PERSON_NAME] Timesheet [DATE] - [DATE] £700. 56 "Gate Person (Z…" at bounding box center [784, 589] width 784 height 1089
click at [665, 114] on div "Back Following [PERSON_NAME] Timesheet [DATE] - [DATE] £700. 56 "Gate Person (Z…" at bounding box center [784, 589] width 784 height 1089
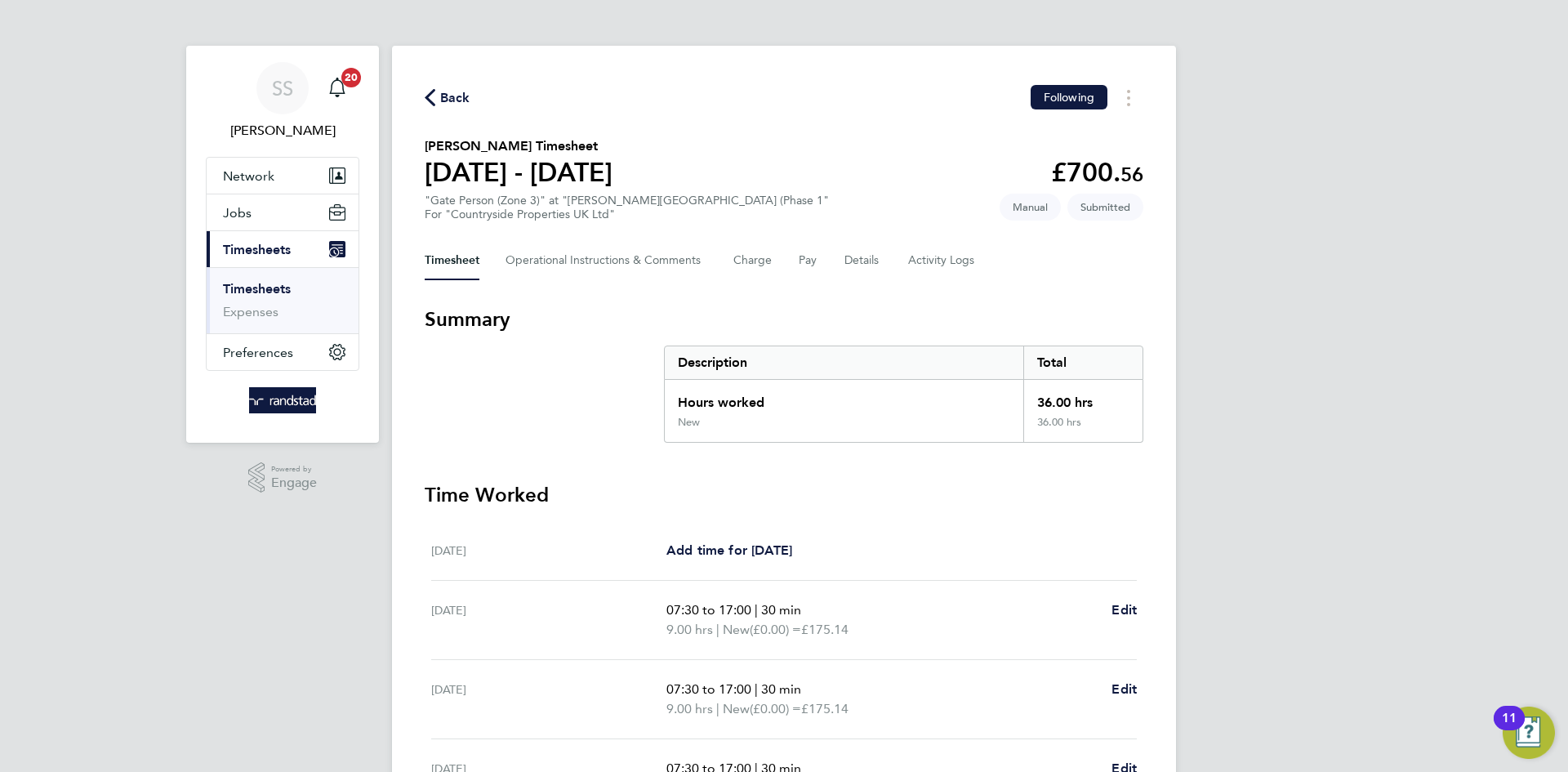
click at [603, 82] on div "Back Following [PERSON_NAME] Timesheet [DATE] - [DATE] £700. 56 "Gate Person (Z…" at bounding box center [784, 589] width 784 height 1089
click at [588, 88] on div "Back Following" at bounding box center [783, 97] width 719 height 25
click at [424, 97] on icon "button" at bounding box center [430, 98] width 10 height 17
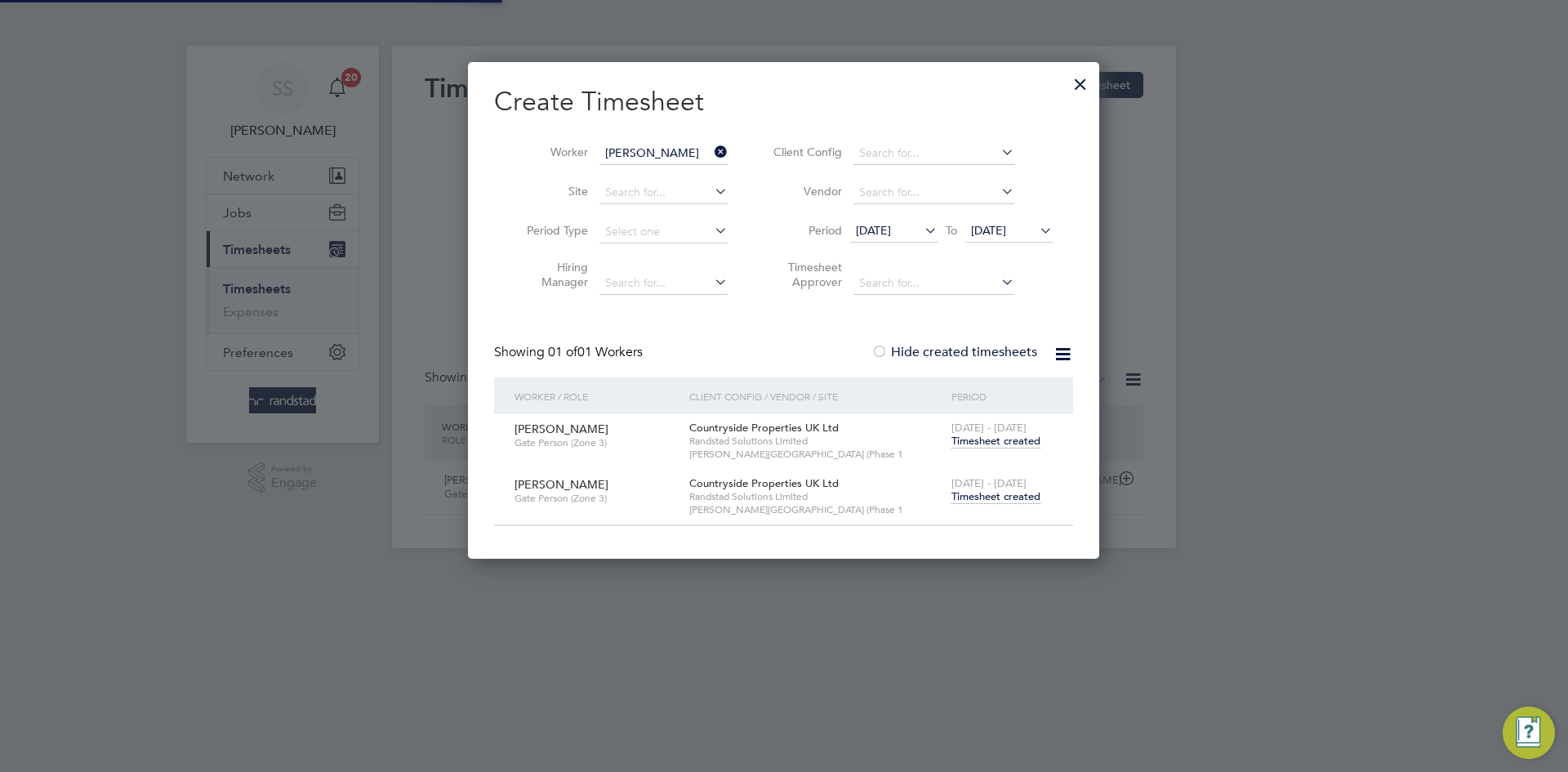
scroll to position [42, 142]
click at [691, 151] on input "[PERSON_NAME]" at bounding box center [664, 154] width 128 height 23
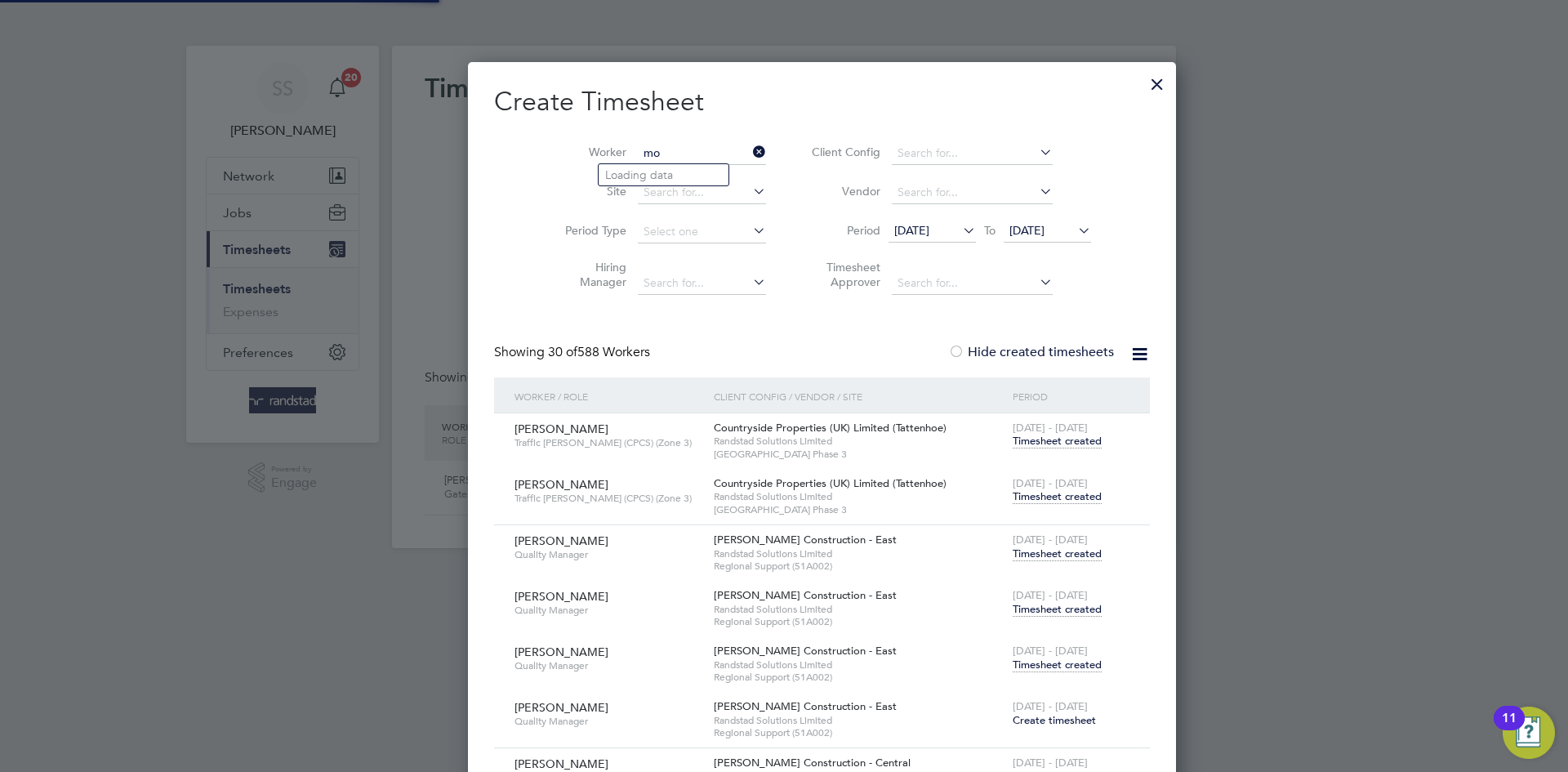
scroll to position [6628, 644]
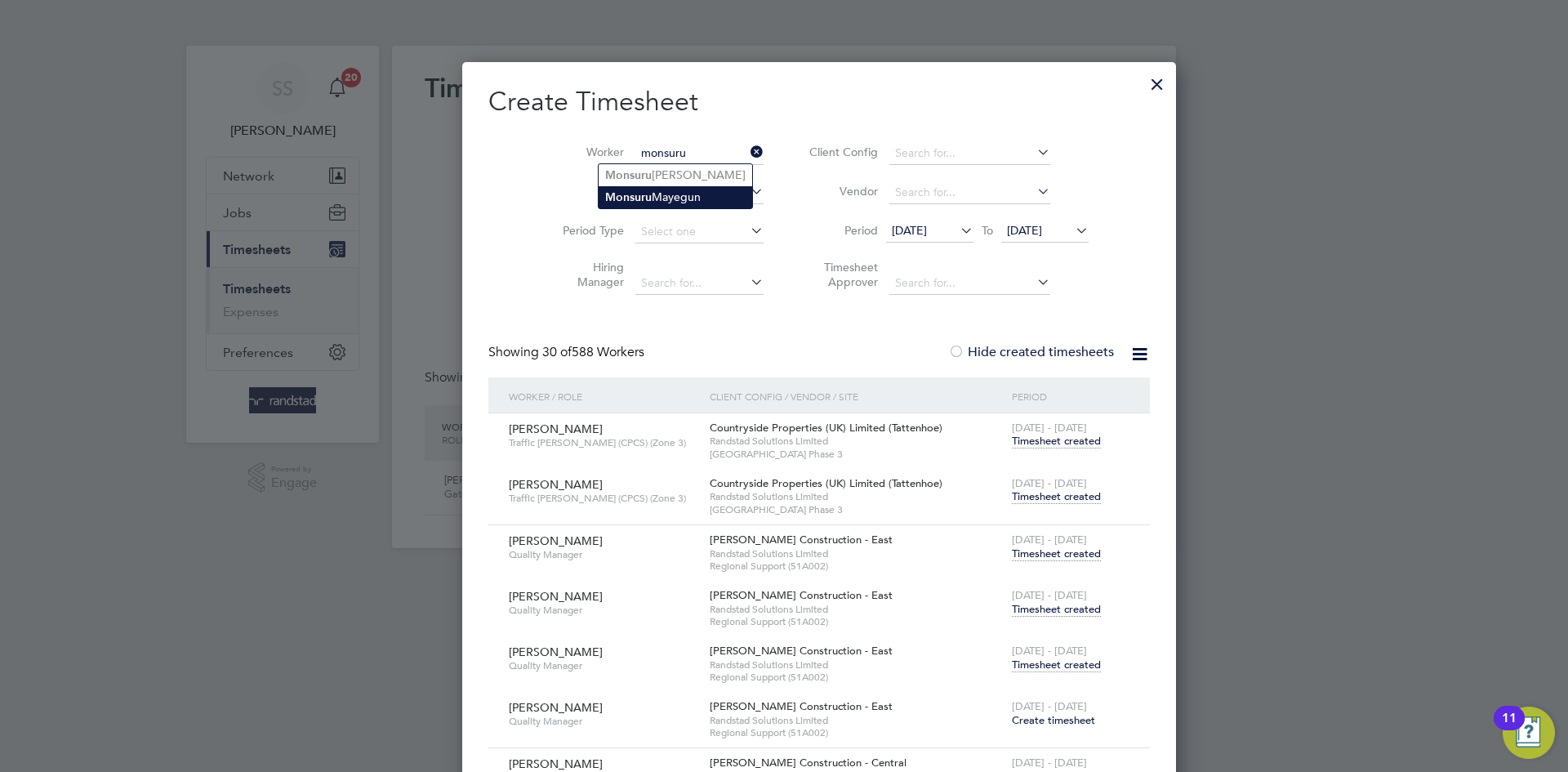
click at [666, 186] on li "Monsuru Mayegun" at bounding box center [676, 196] width 154 height 22
type input "Monsuru Mayegun"
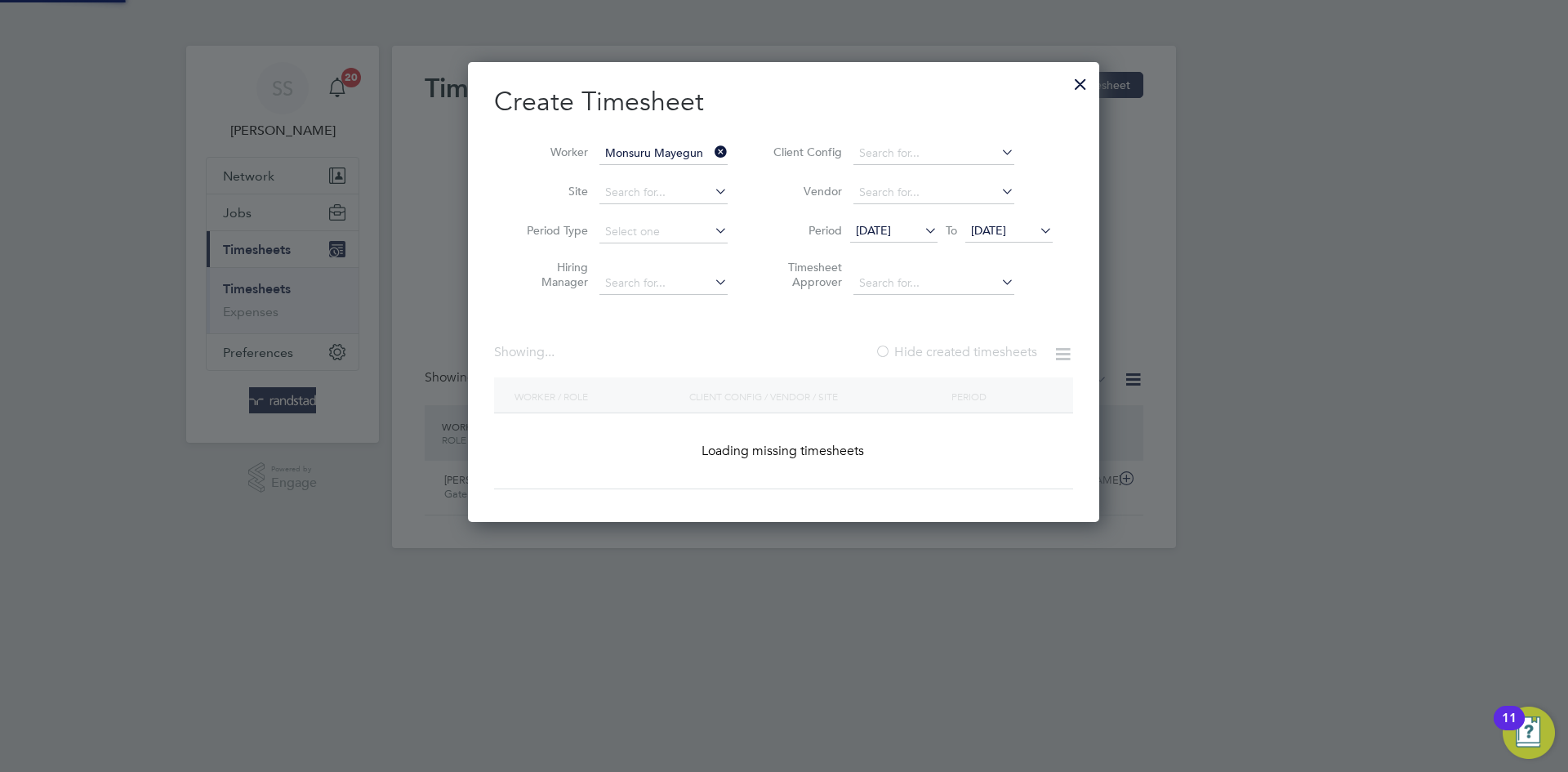
scroll to position [664, 644]
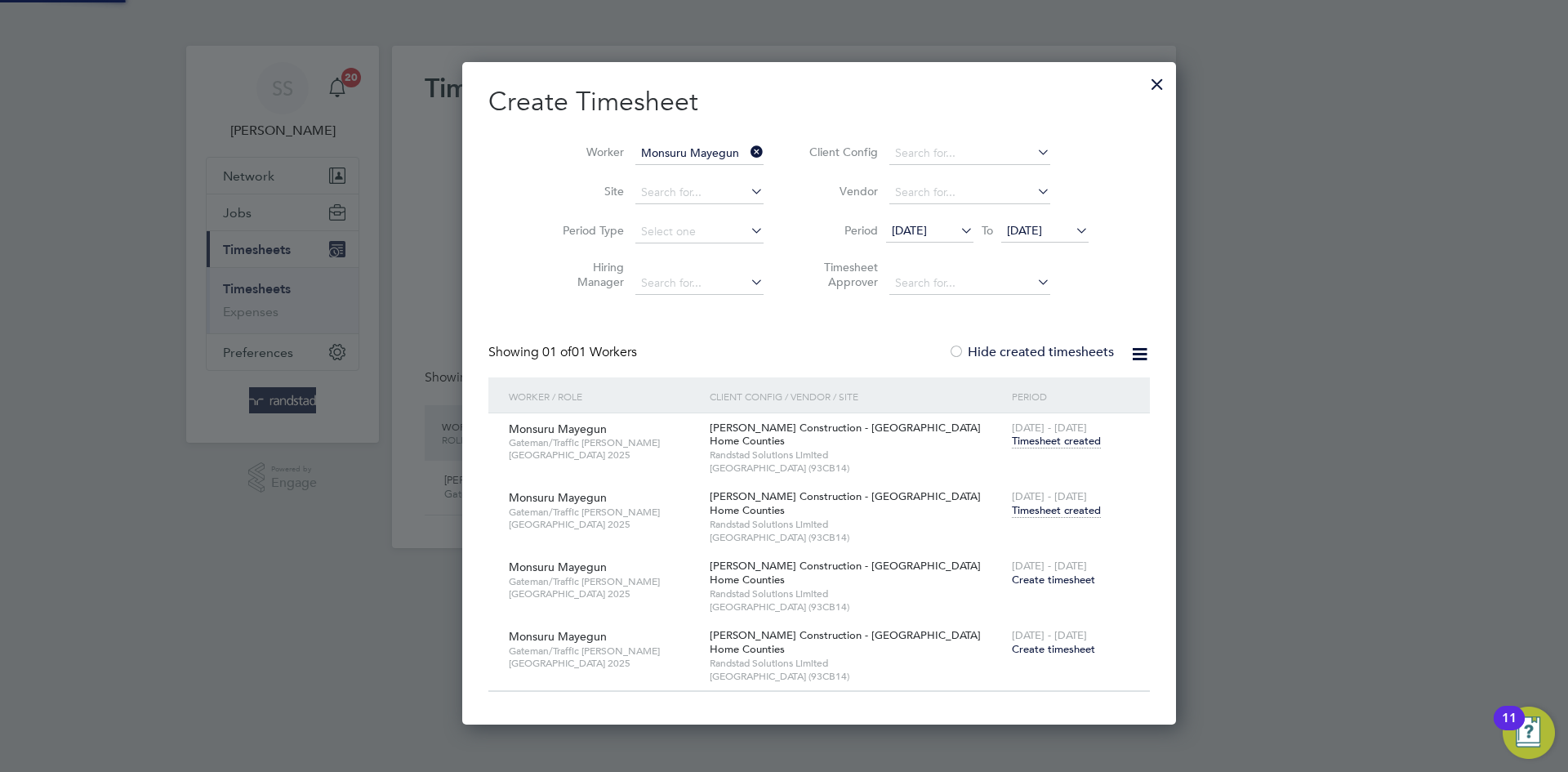
click at [811, 109] on h2 "Create Timesheet" at bounding box center [819, 101] width 662 height 34
click at [1008, 520] on div "[DATE] - [DATE] Timesheet created" at bounding box center [1070, 504] width 126 height 45
click at [1012, 516] on span "Timesheet created" at bounding box center [1056, 510] width 89 height 15
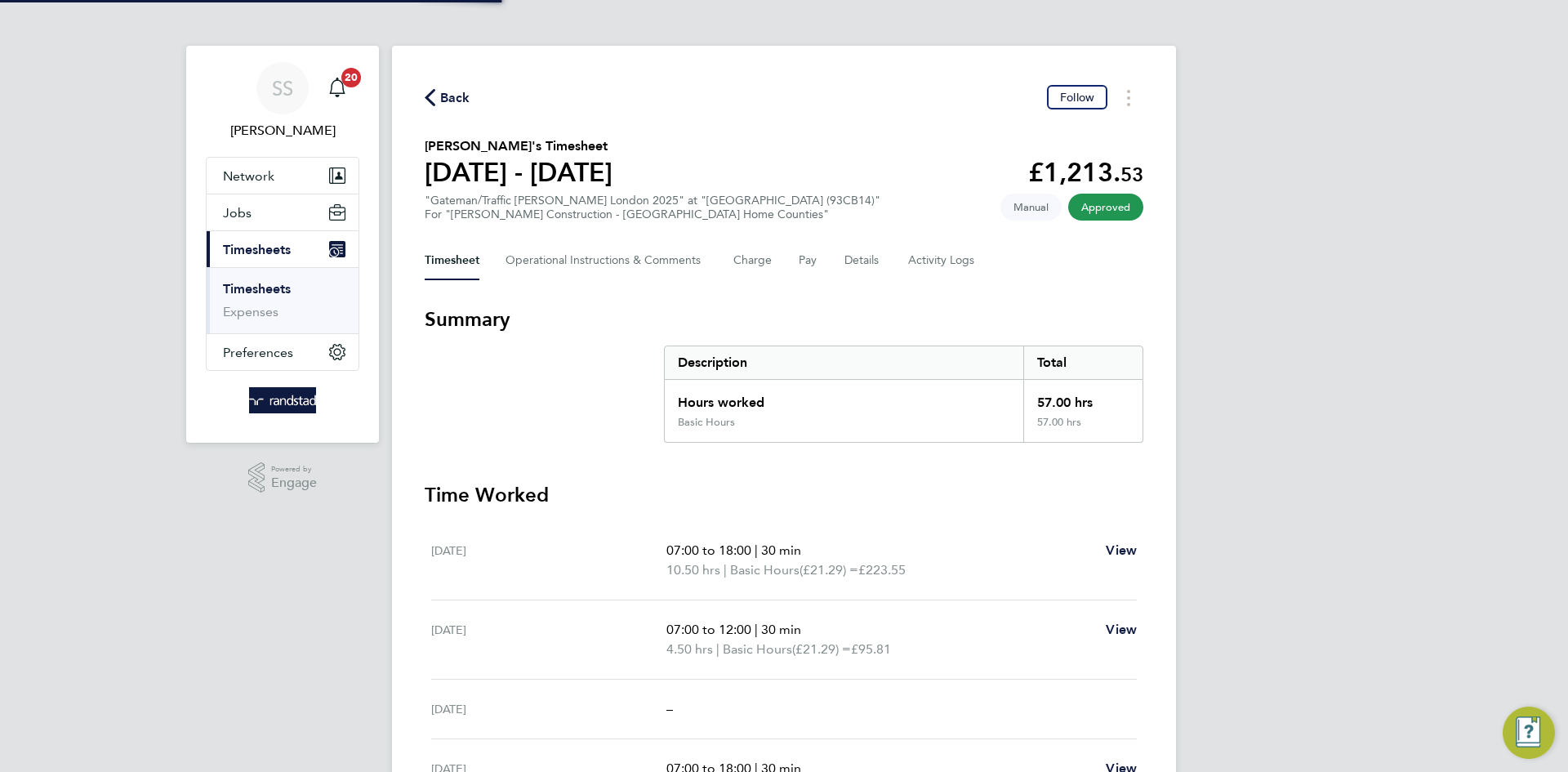
click at [852, 144] on section "[PERSON_NAME]'s Timesheet [DATE] - [DATE] £1,213. 53 "Gateman/Traffic [PERSON_N…" at bounding box center [783, 178] width 719 height 85
drag, startPoint x: 483, startPoint y: 103, endPoint x: 428, endPoint y: 97, distance: 55.3
click at [482, 103] on div "Back Follow" at bounding box center [783, 97] width 719 height 25
click at [427, 97] on icon "button" at bounding box center [430, 98] width 10 height 17
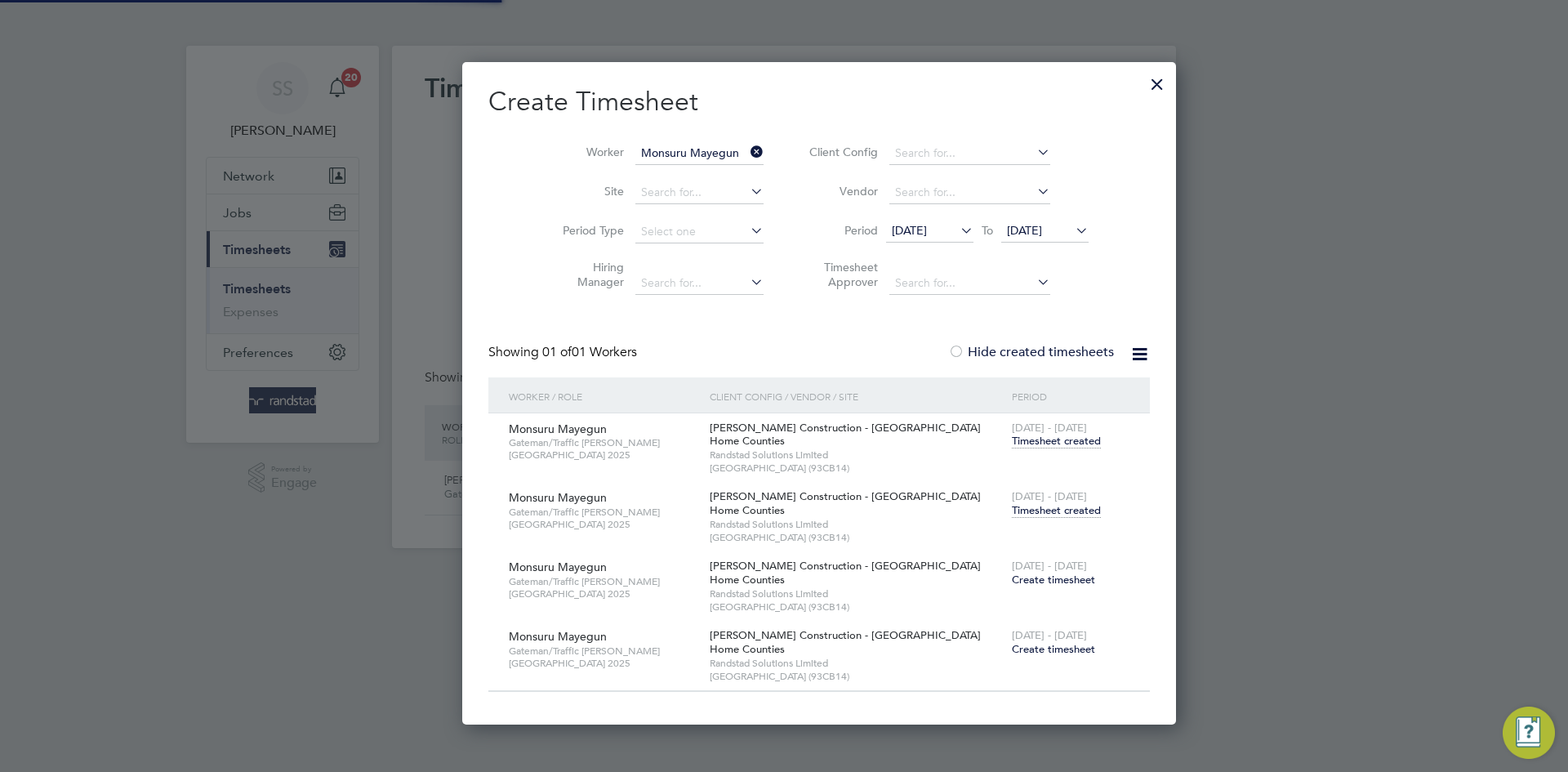
scroll to position [42, 142]
click at [630, 136] on li "Worker Monsuru Mayegun" at bounding box center [657, 153] width 254 height 39
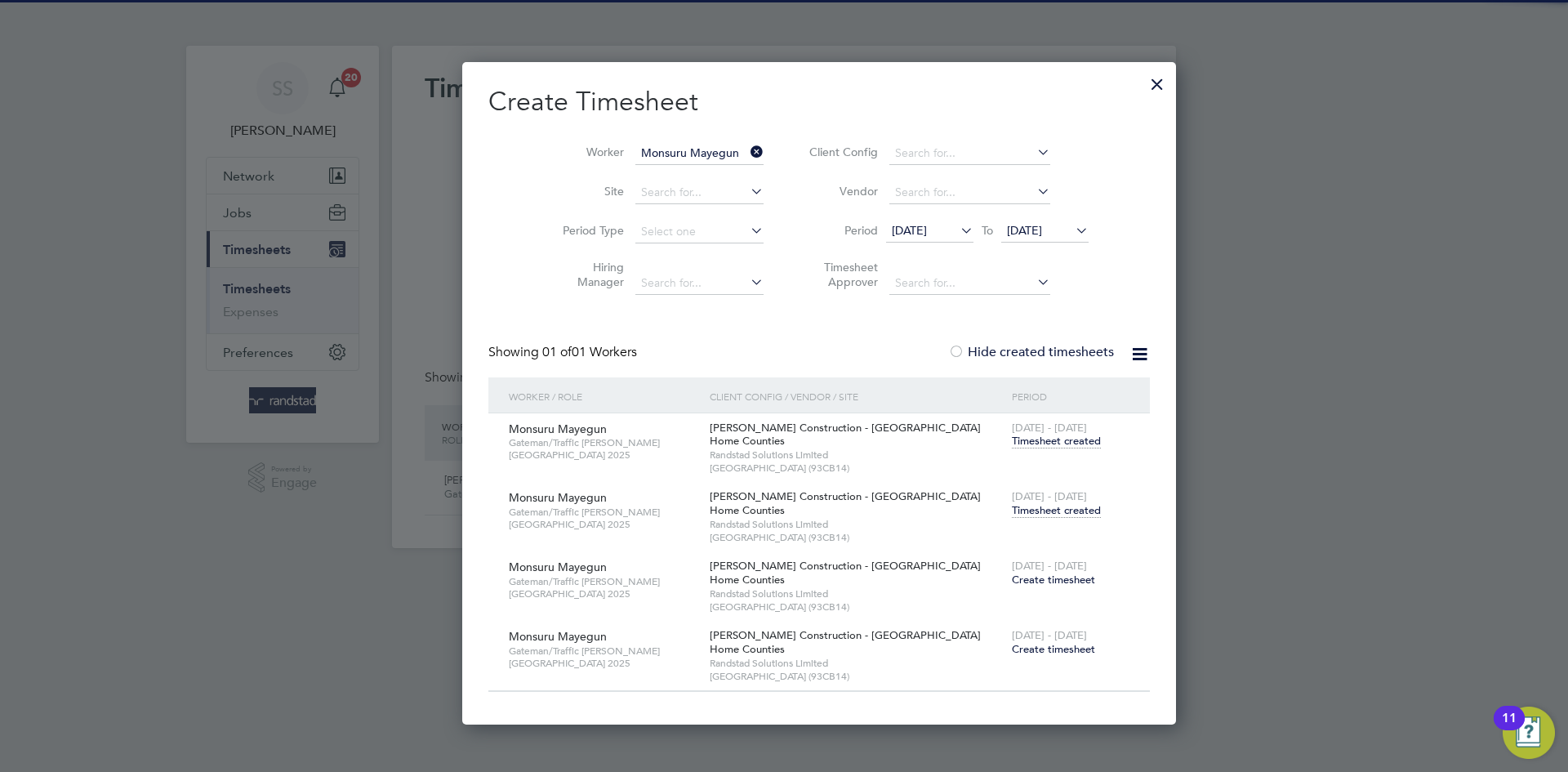
click at [636, 148] on input "Monsuru Mayegun" at bounding box center [699, 154] width 128 height 23
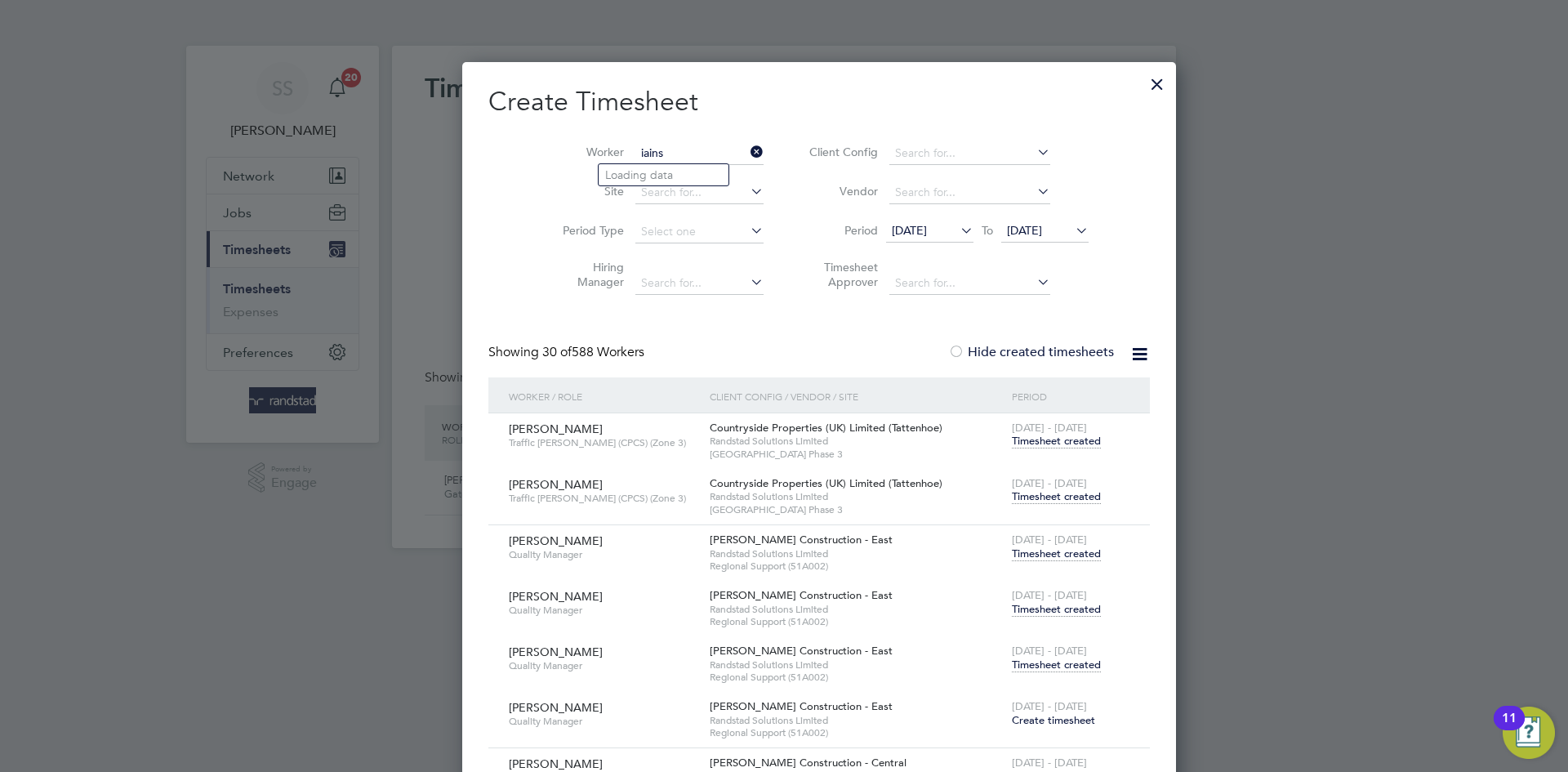
scroll to position [6628, 644]
click at [689, 161] on input "[PERSON_NAME]" at bounding box center [699, 154] width 128 height 23
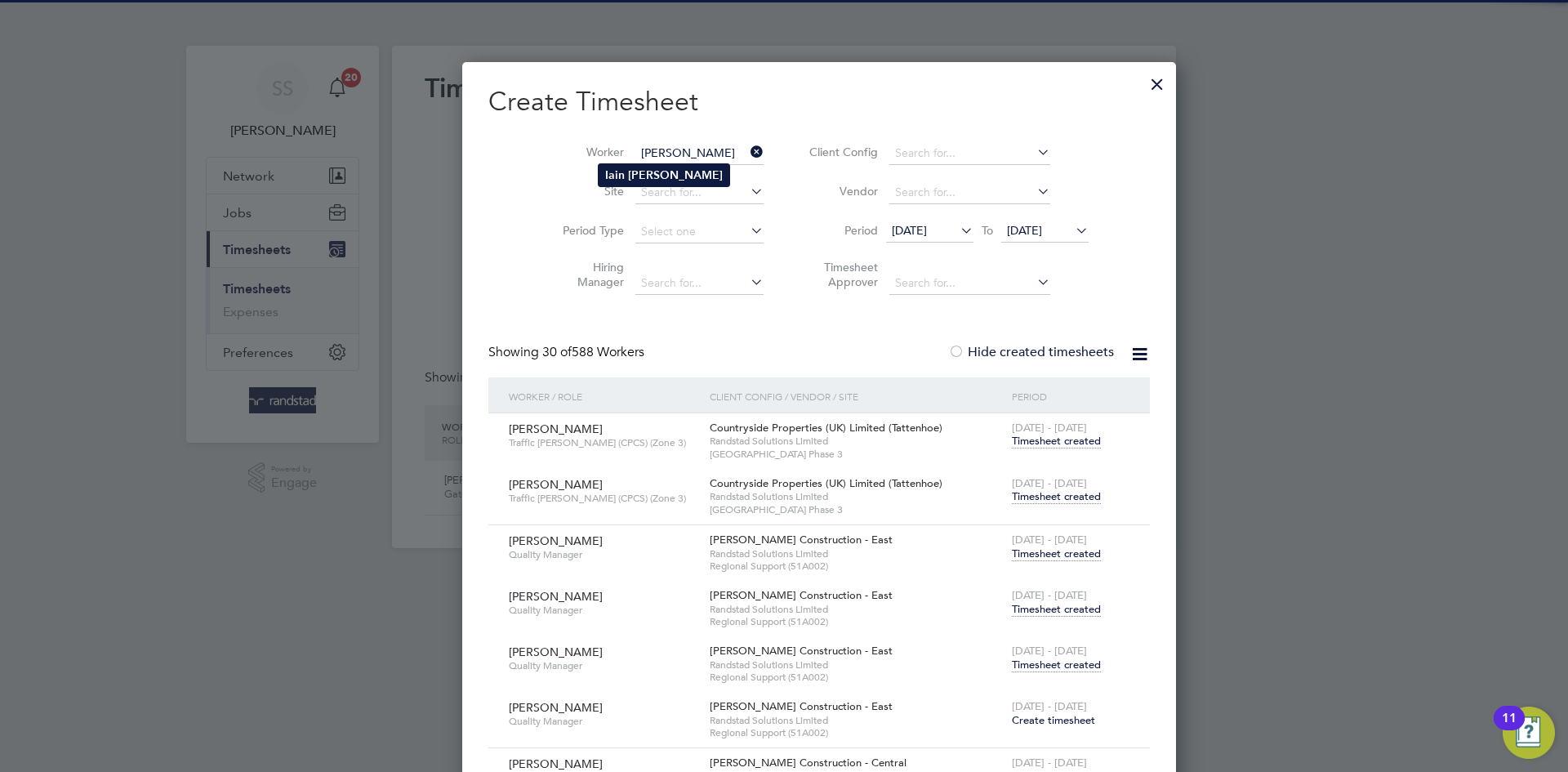
click at [690, 167] on li "[PERSON_NAME]" at bounding box center [664, 175] width 131 height 22
type input "[PERSON_NAME]"
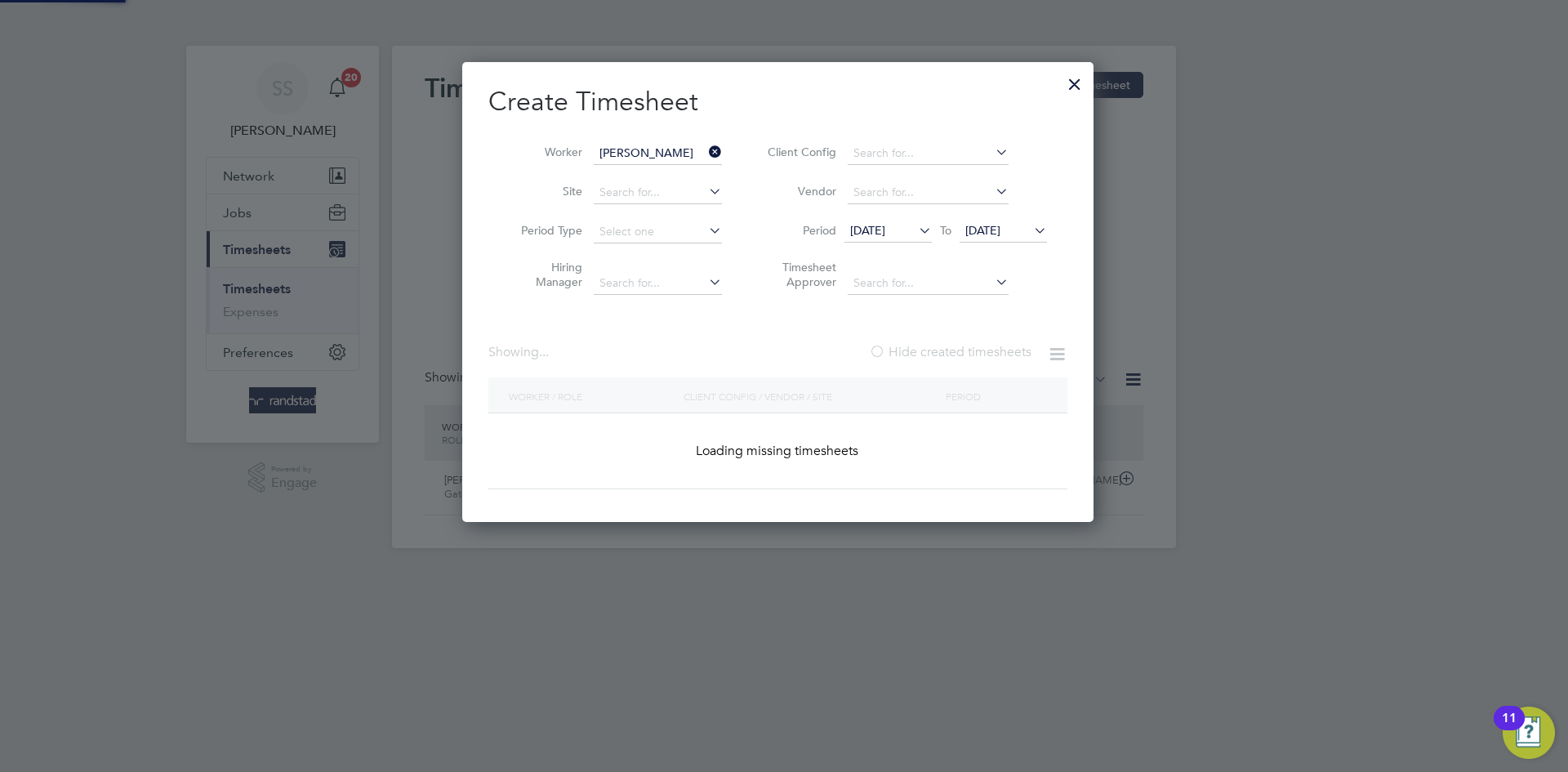
scroll to position [461, 632]
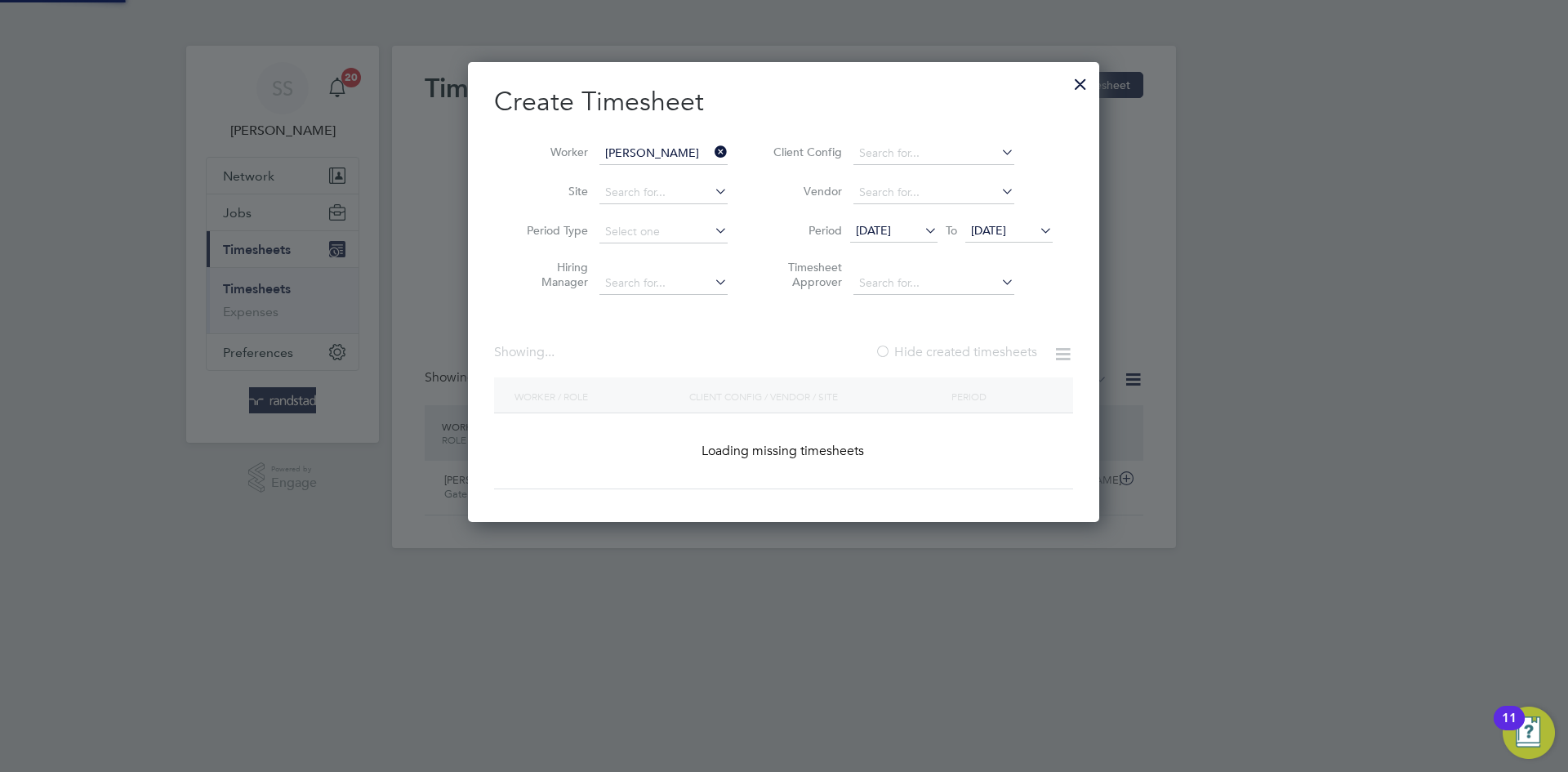
click at [766, 111] on h2 "Create Timesheet" at bounding box center [783, 101] width 579 height 34
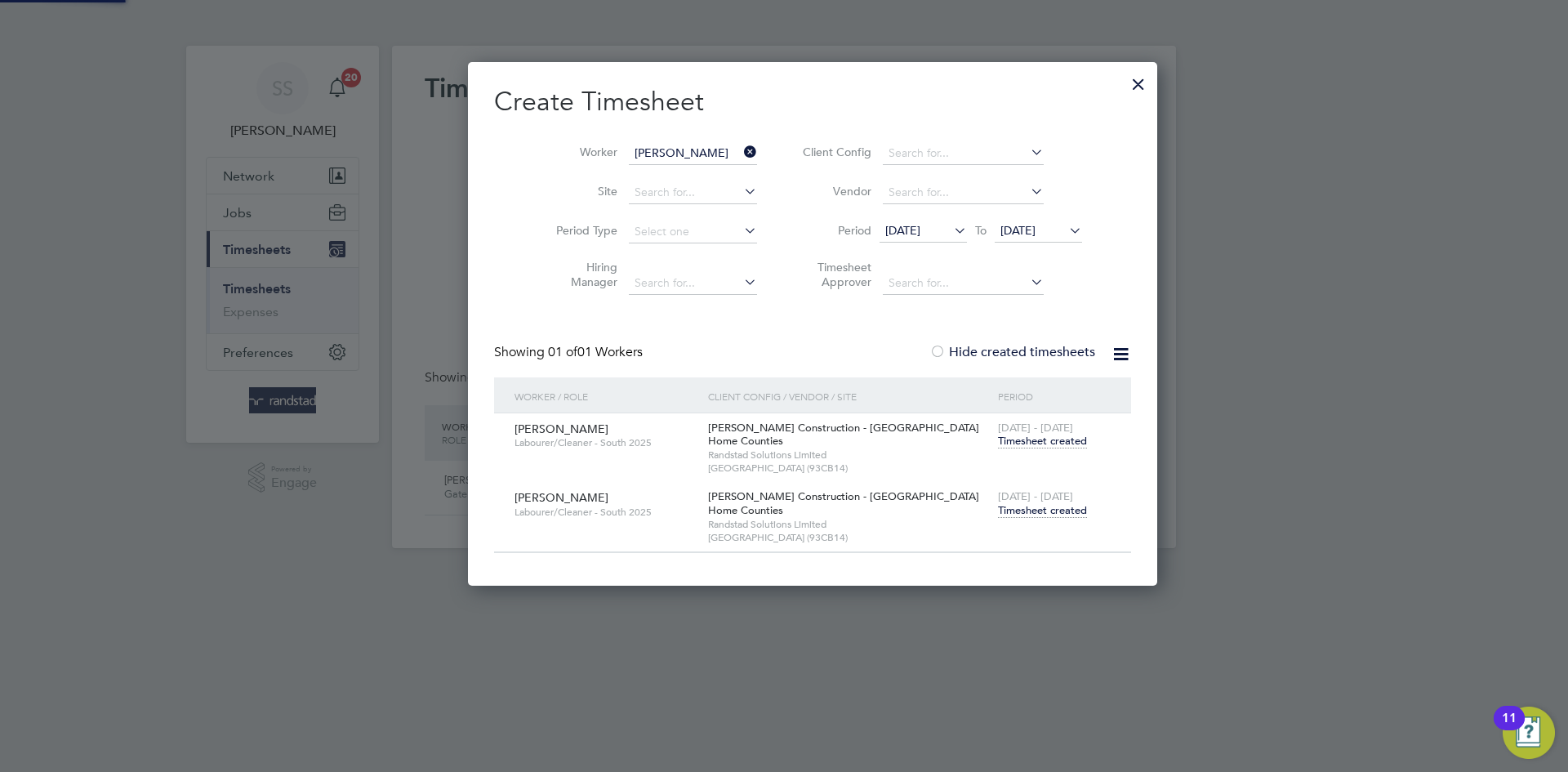
scroll to position [525, 632]
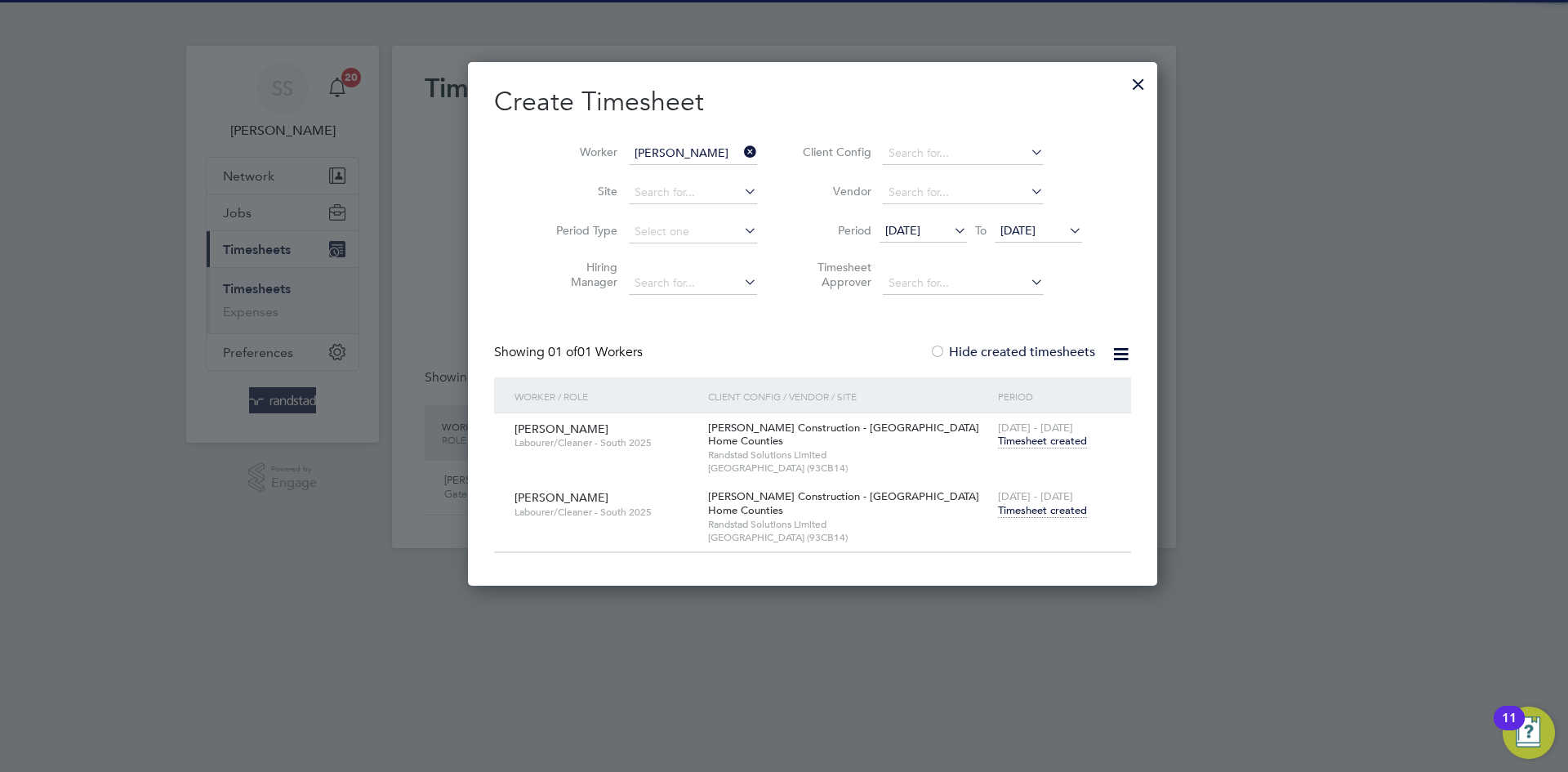
click at [1000, 510] on span "Timesheet created" at bounding box center [1042, 510] width 89 height 15
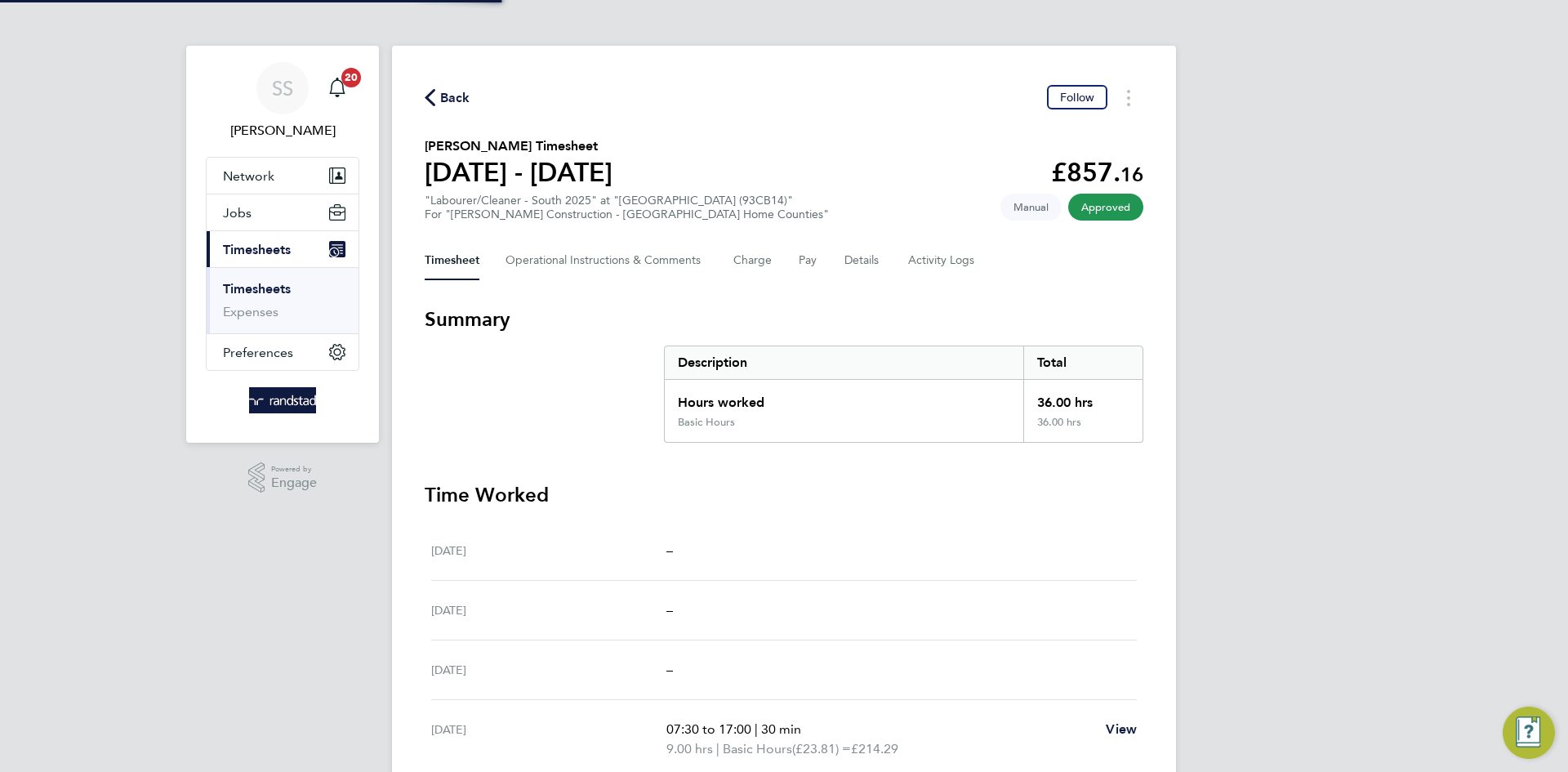
click at [815, 115] on div "Back Follow [PERSON_NAME] Timesheet [DATE] - [DATE] £857. 16 "Labourer/Cleaner …" at bounding box center [784, 550] width 784 height 1010
click at [437, 100] on span "Back" at bounding box center [447, 97] width 45 height 16
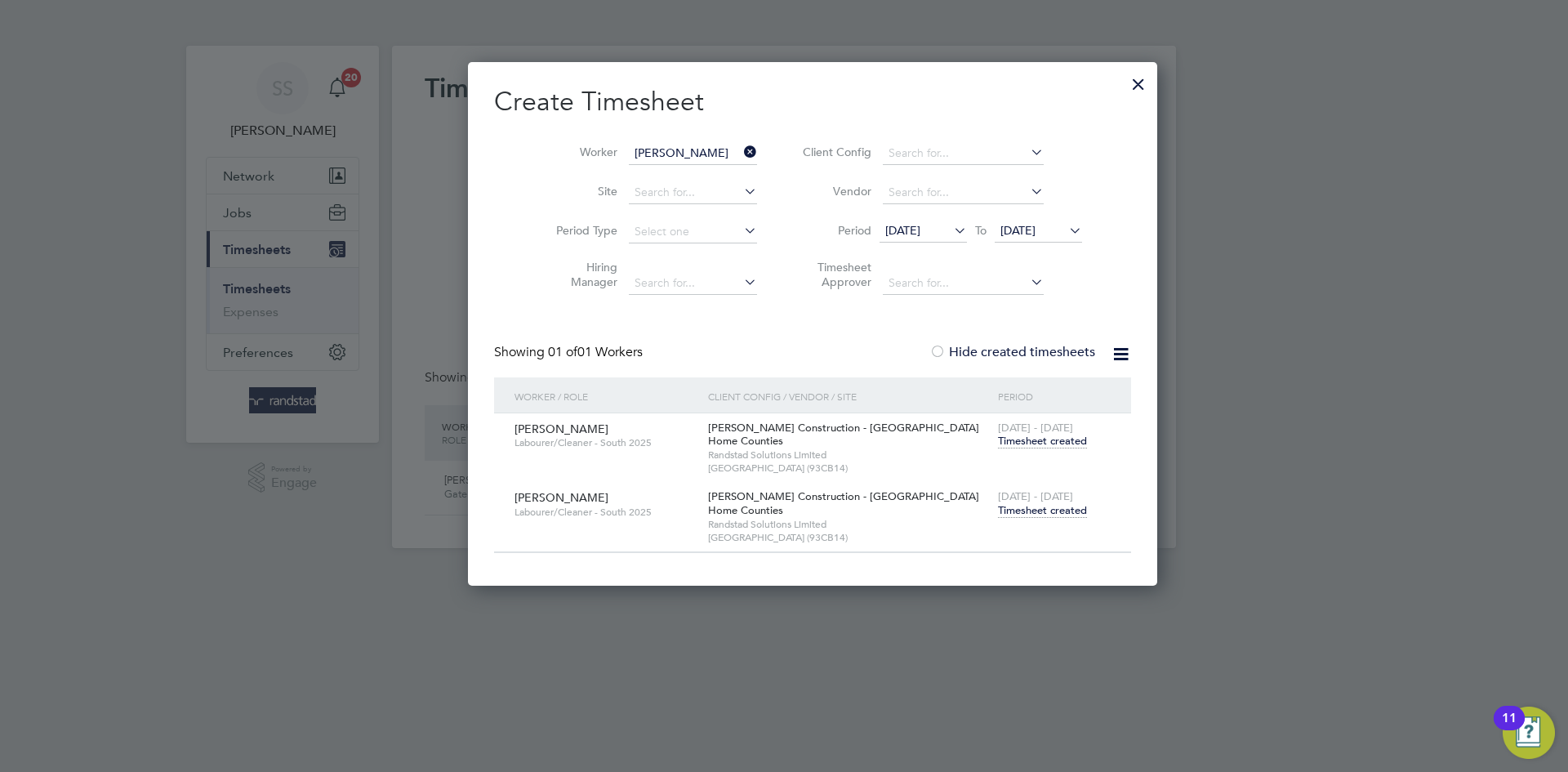
click at [657, 146] on input "[PERSON_NAME]" at bounding box center [692, 154] width 128 height 23
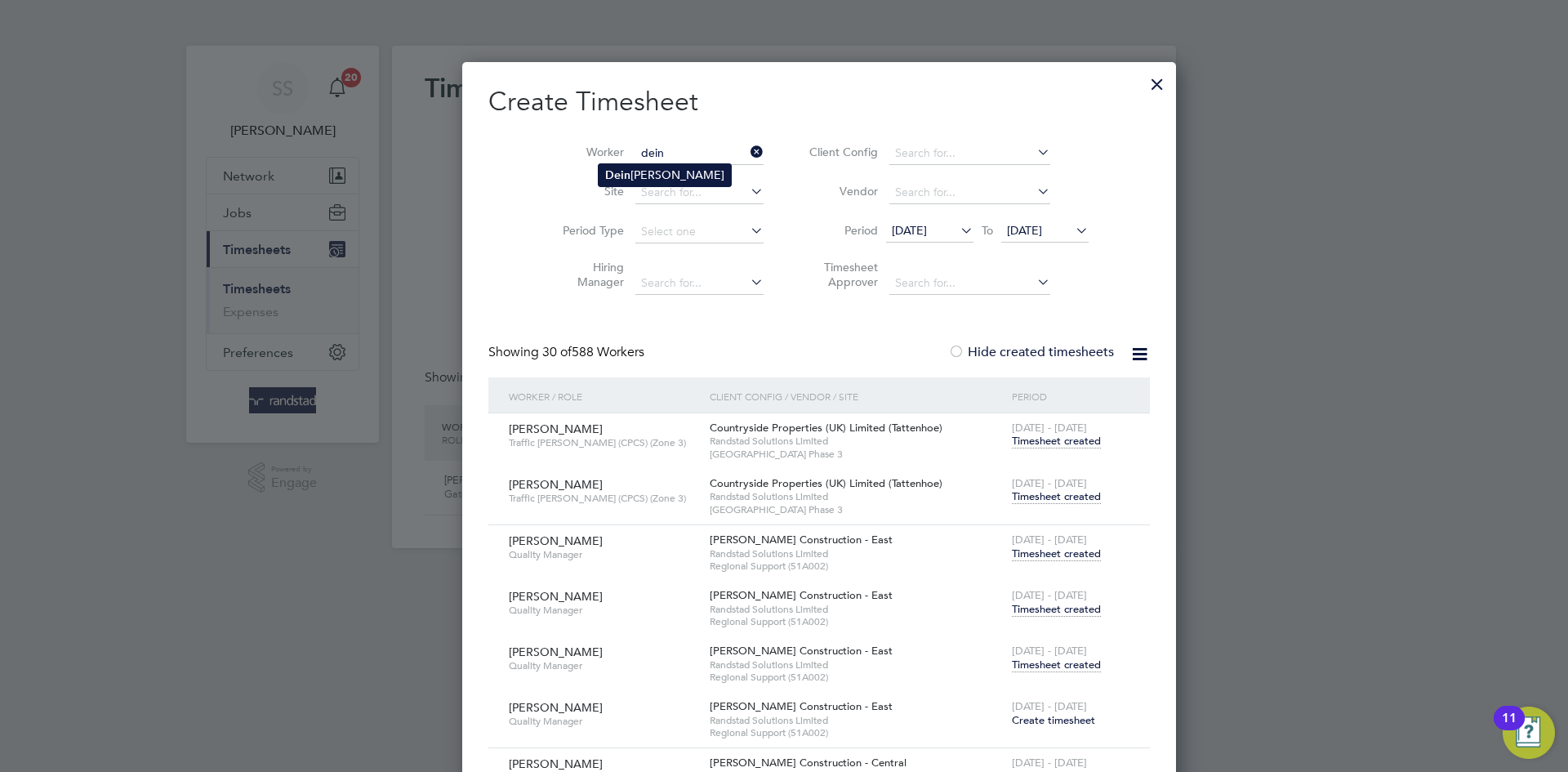
click at [653, 167] on li "Dein iol [PERSON_NAME]" at bounding box center [665, 175] width 133 height 22
type input "[PERSON_NAME]"
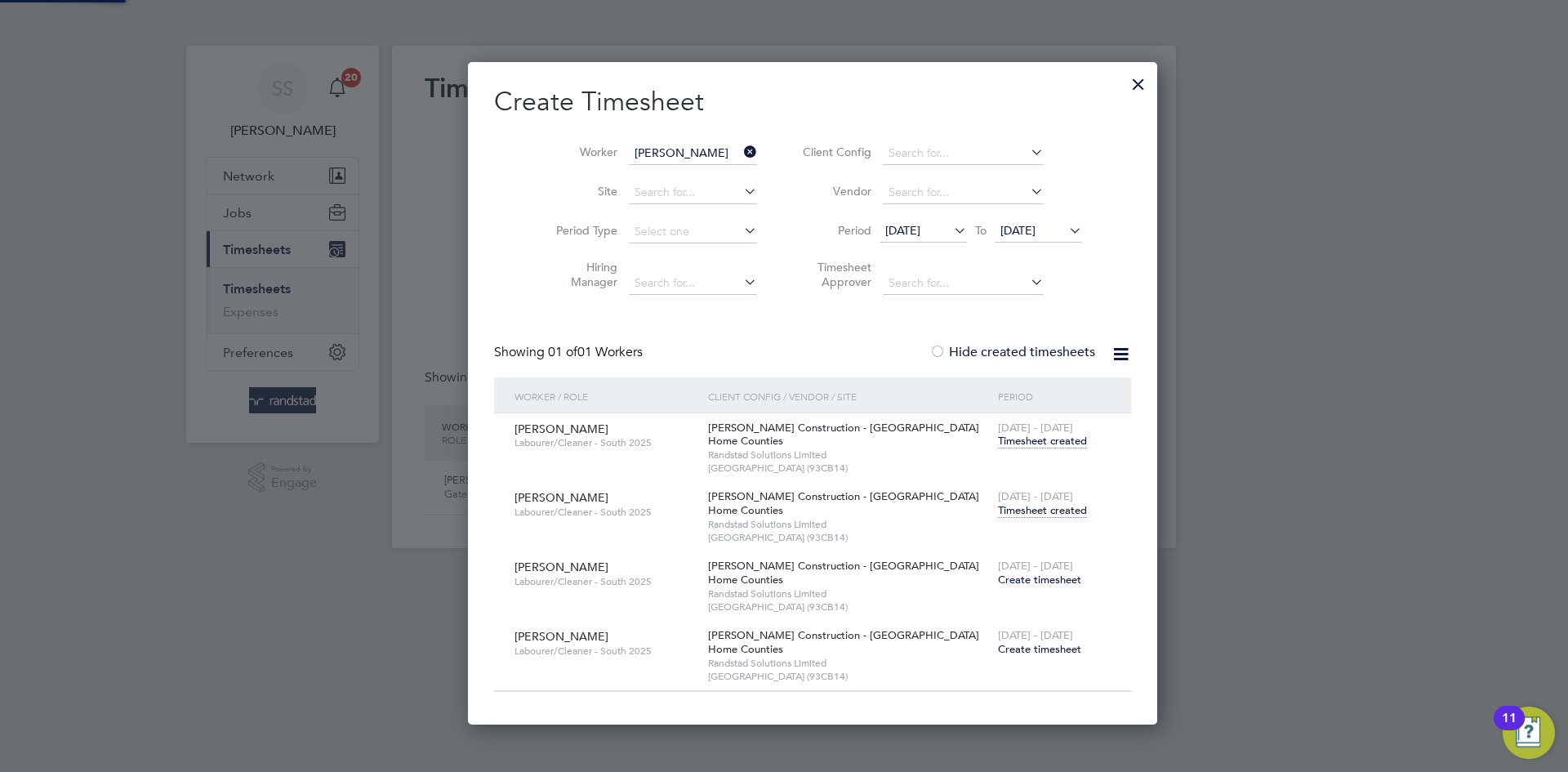
click at [815, 107] on h2 "Create Timesheet" at bounding box center [813, 101] width 637 height 34
click at [1002, 503] on span "Timesheet created" at bounding box center [1042, 510] width 89 height 15
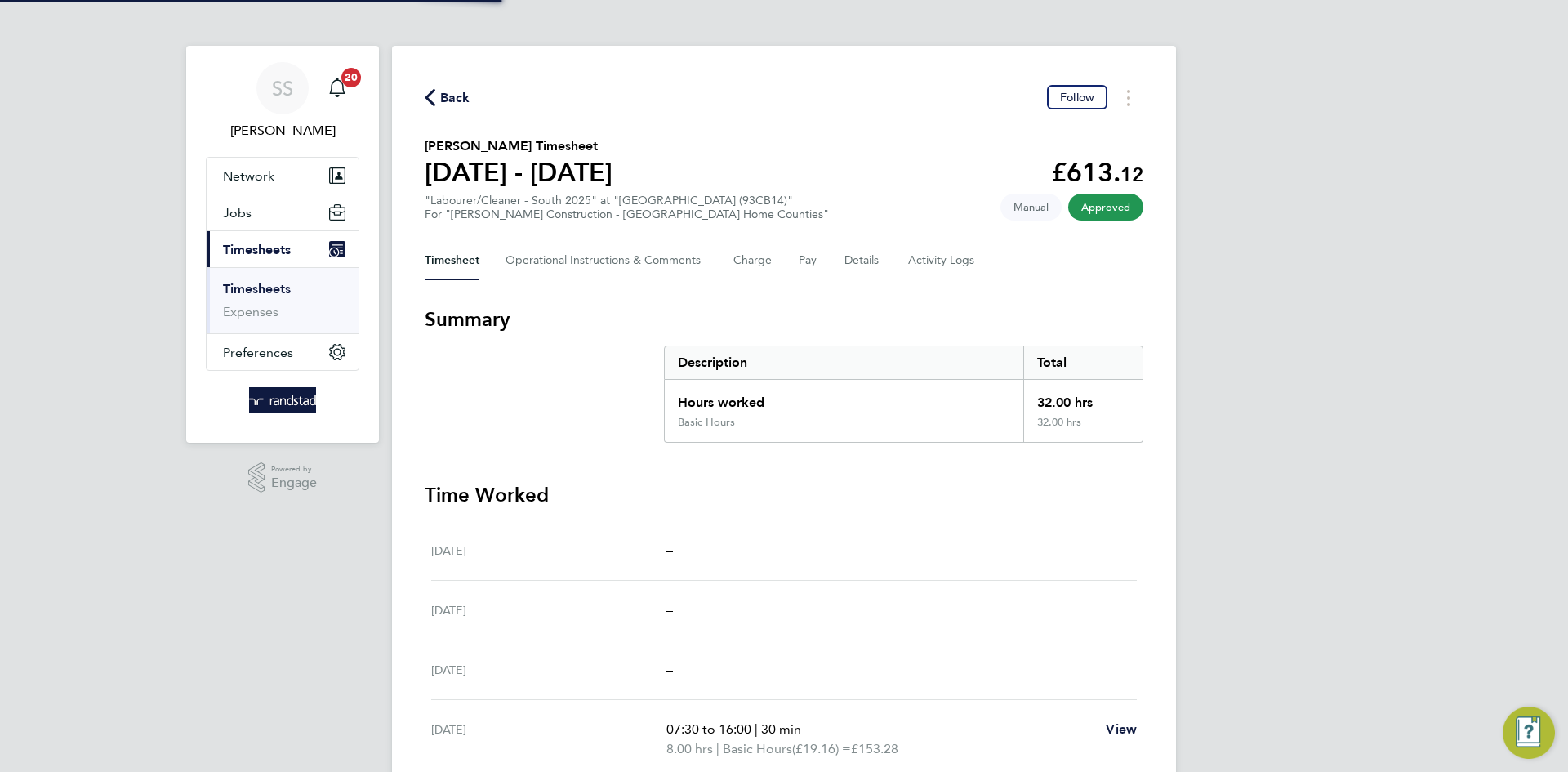
click at [932, 108] on div "Back Follow" at bounding box center [783, 97] width 719 height 25
click at [449, 92] on span "Back" at bounding box center [455, 98] width 31 height 19
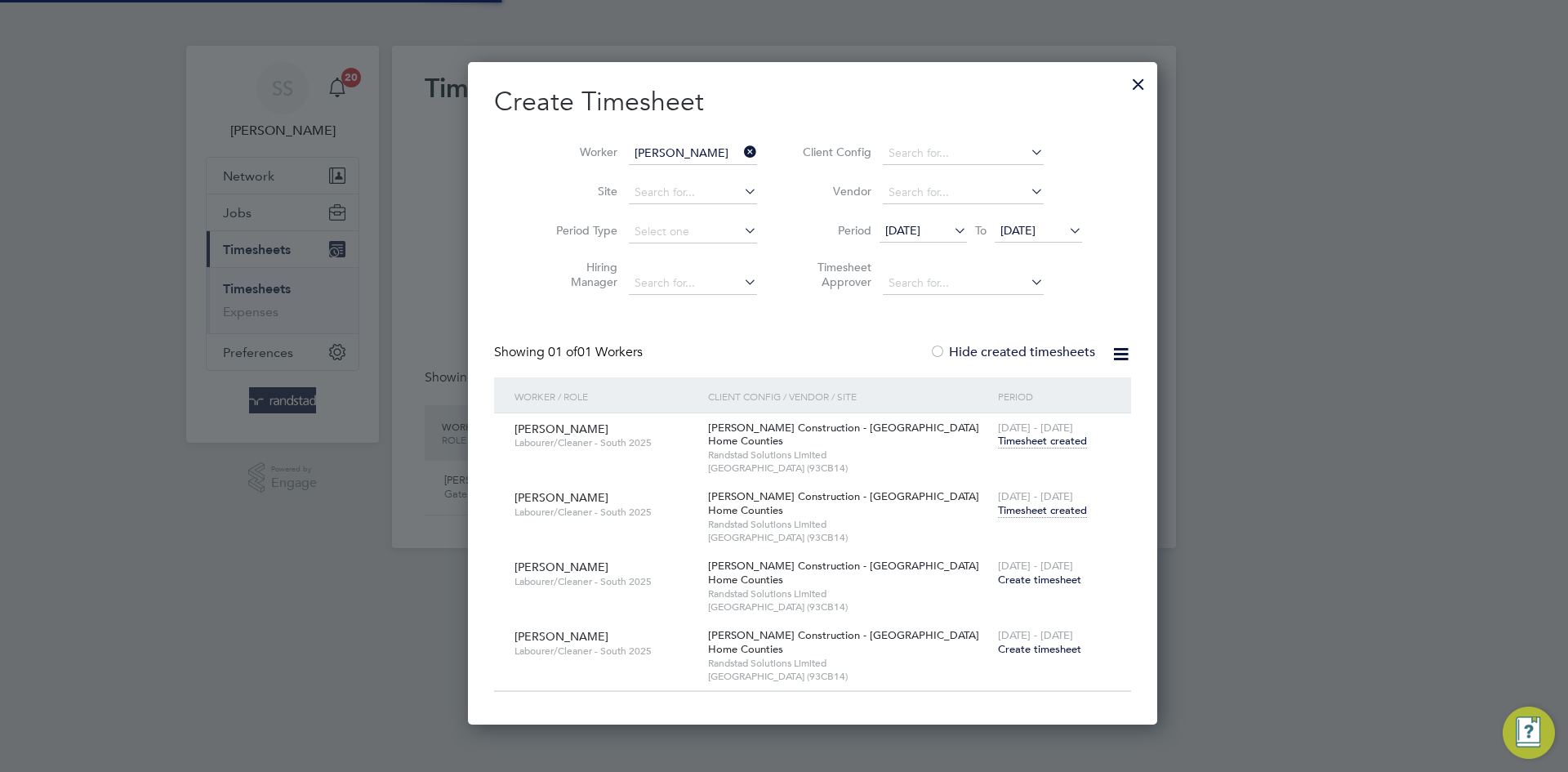
click at [650, 148] on input "[PERSON_NAME]" at bounding box center [692, 154] width 128 height 23
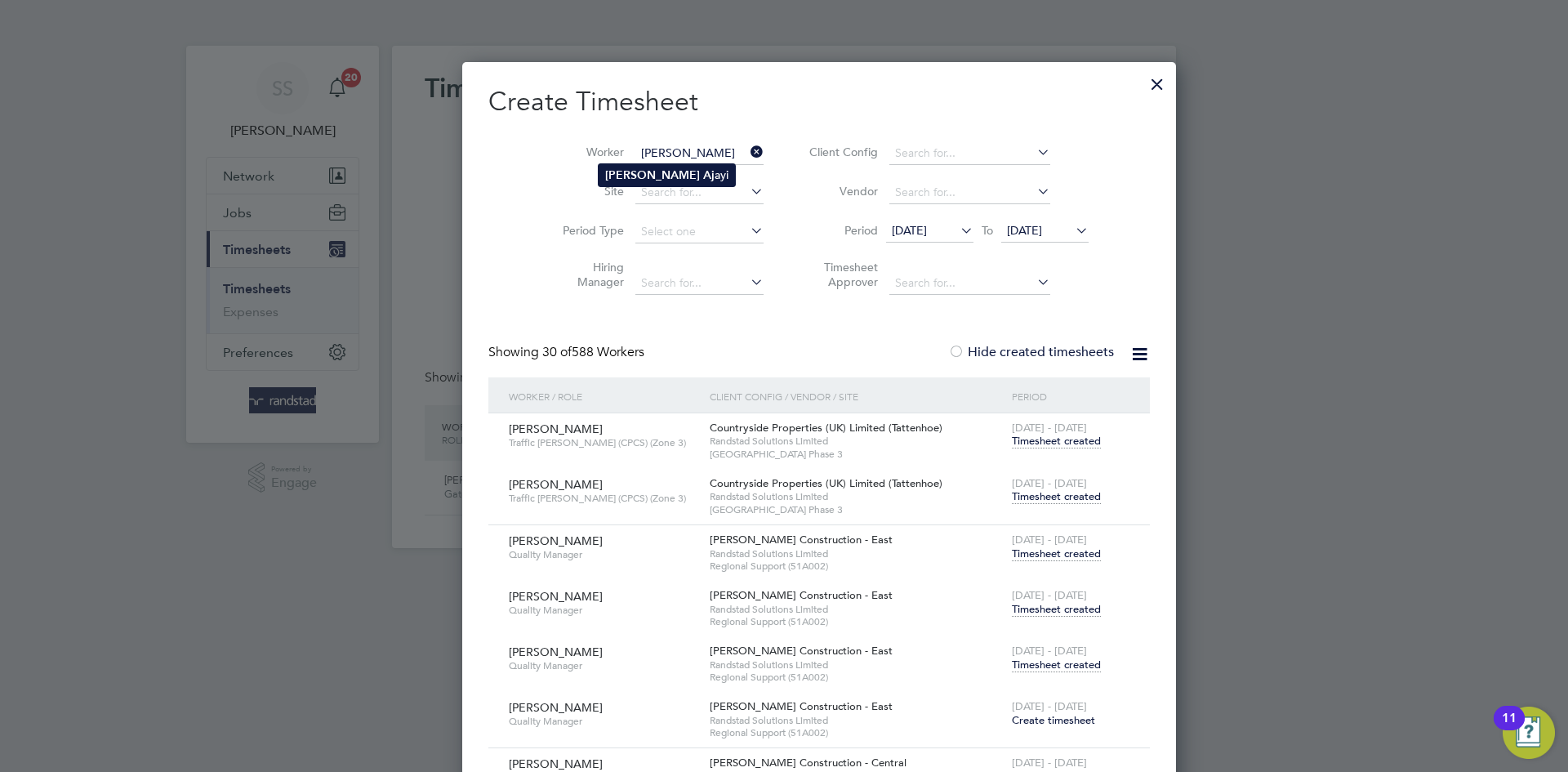
click at [652, 183] on li "[PERSON_NAME]" at bounding box center [667, 175] width 136 height 22
type input "[PERSON_NAME]"
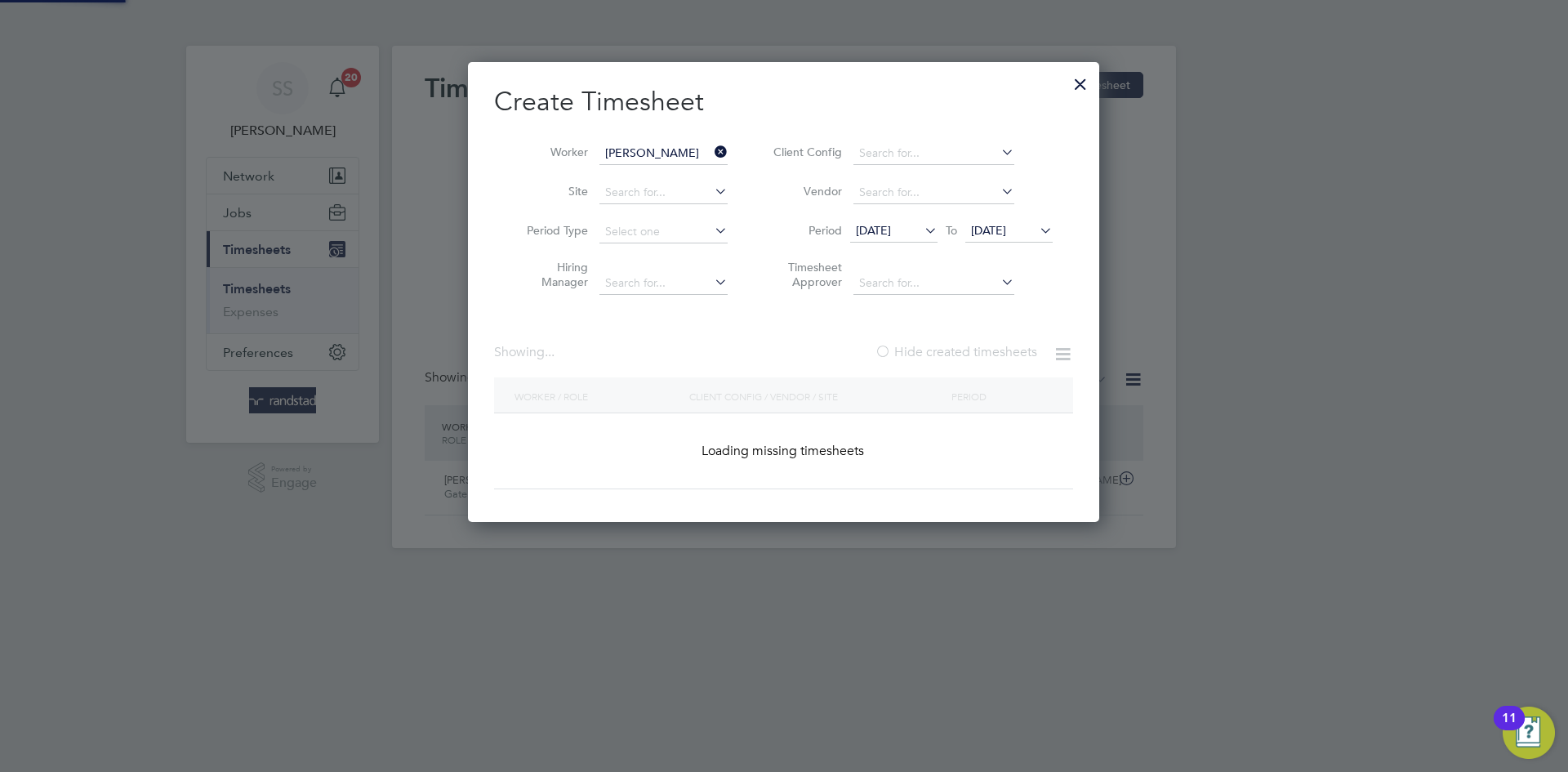
click at [818, 107] on h2 "Create Timesheet" at bounding box center [783, 101] width 579 height 34
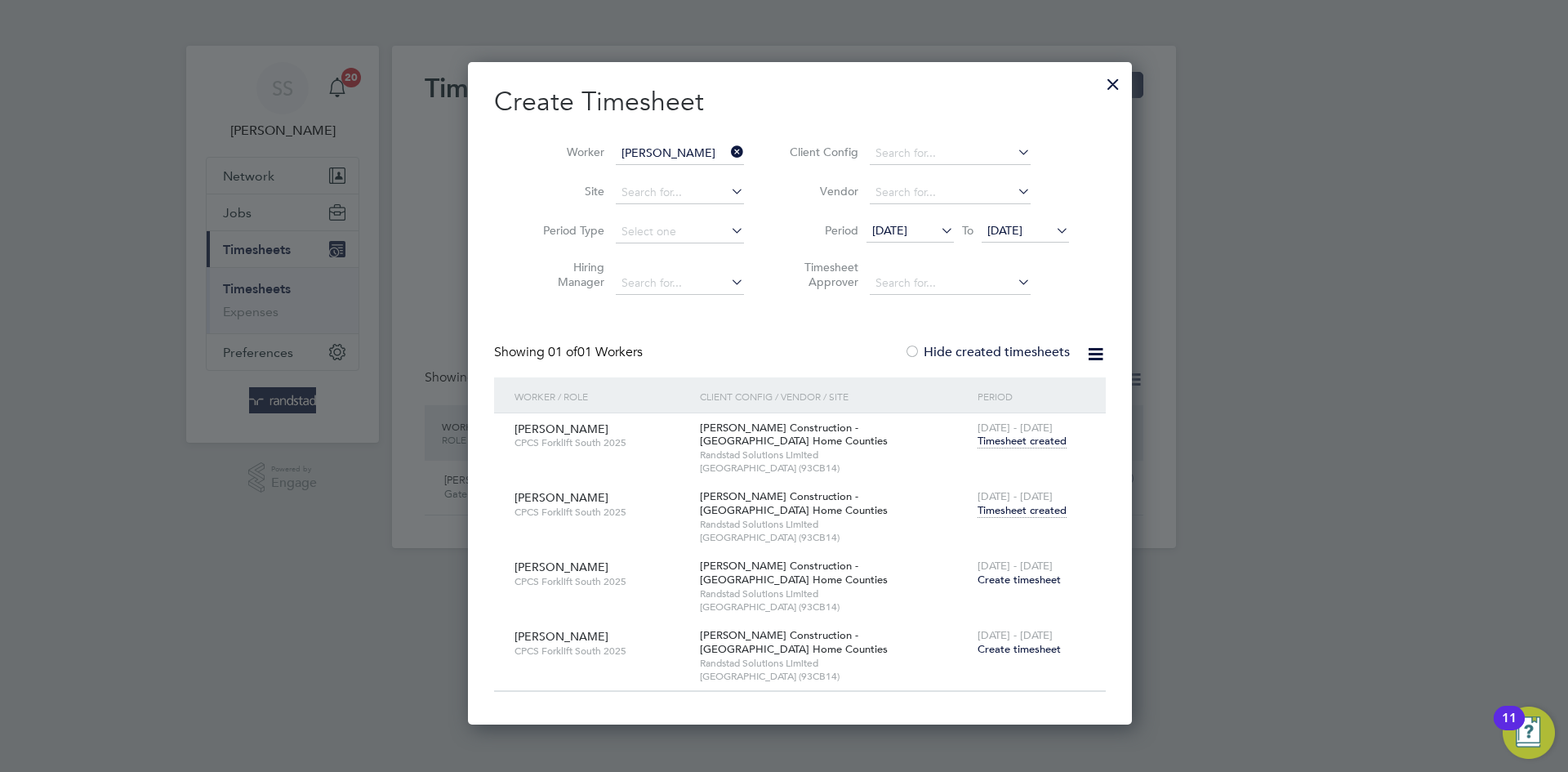
click at [994, 497] on span "[DATE] - [DATE]" at bounding box center [1015, 496] width 75 height 14
click at [994, 509] on span "Timesheet created" at bounding box center [1022, 510] width 89 height 15
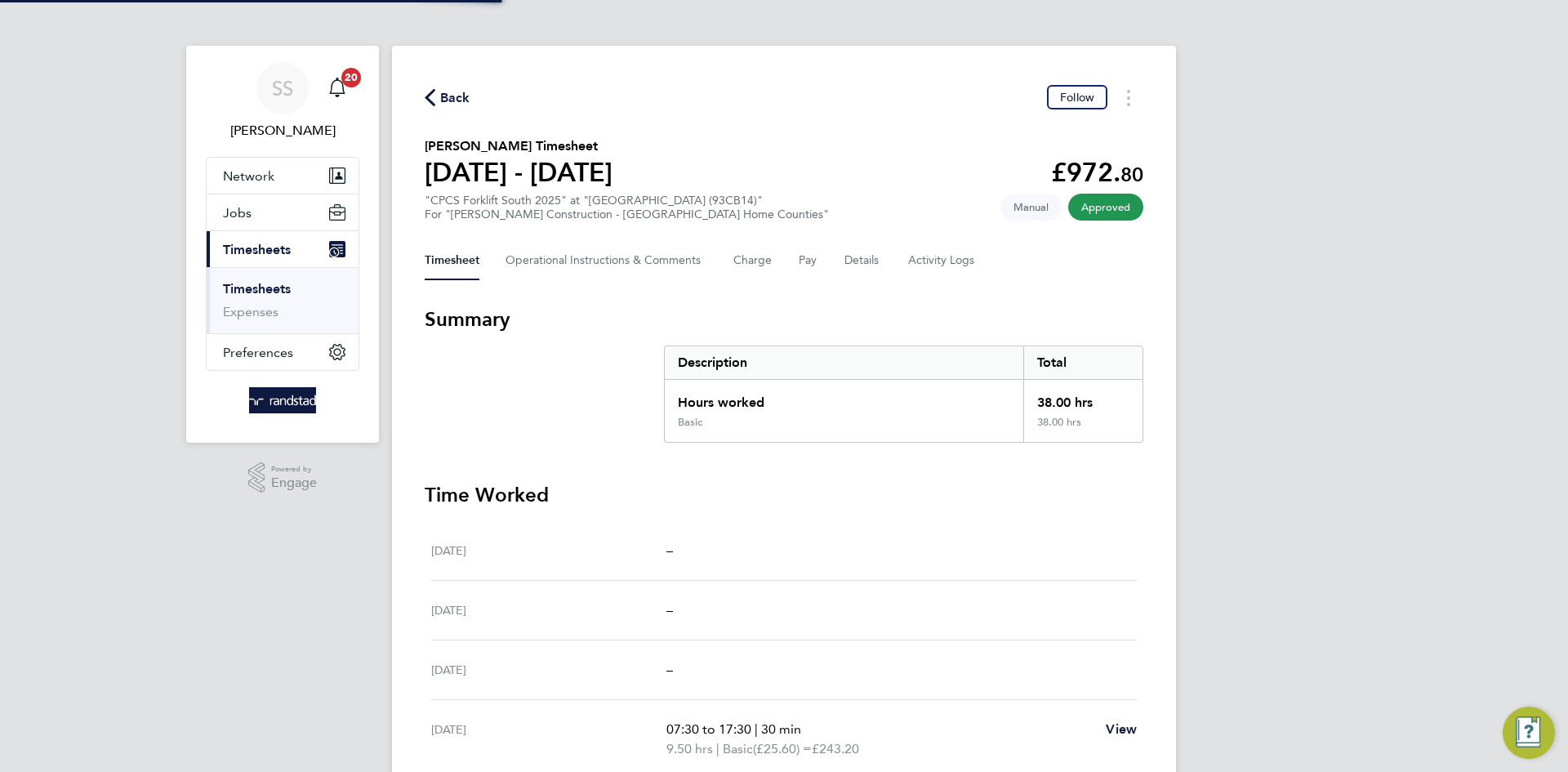
click at [808, 148] on section "[PERSON_NAME] Timesheet [DATE] - [DATE] £972. 80 "CPCS Forklift South 2025" at …" at bounding box center [783, 178] width 719 height 85
click at [889, 153] on section "[PERSON_NAME] Timesheet [DATE] - [DATE] £972. 80 "CPCS Forklift South 2025" at …" at bounding box center [783, 178] width 719 height 85
click at [835, 114] on div "Back Follow [PERSON_NAME] Timesheet [DATE] - [DATE] £972. 80 "CPCS Forklift Sou…" at bounding box center [784, 550] width 784 height 1010
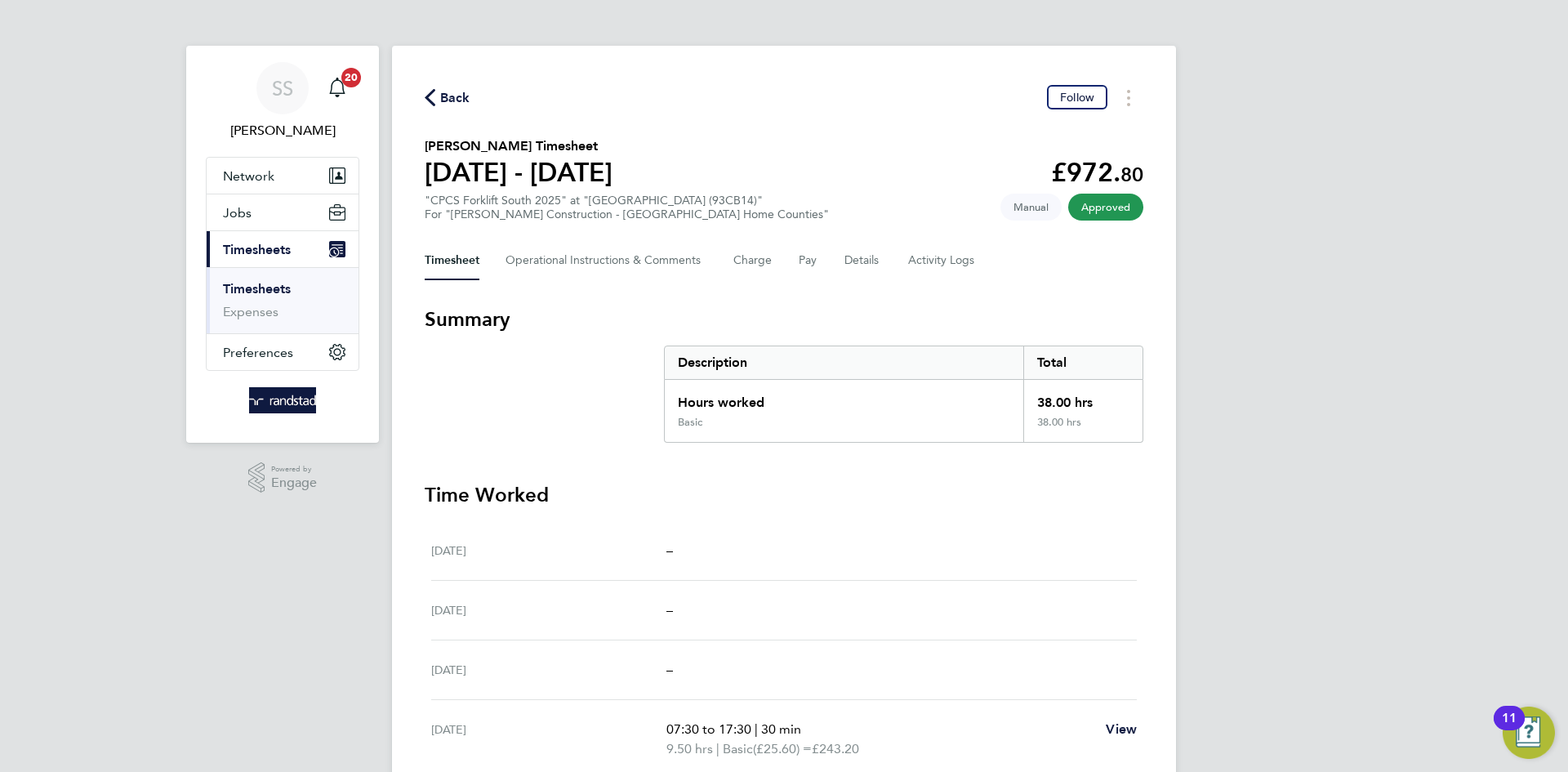
click at [690, 105] on div "Back Follow" at bounding box center [783, 97] width 719 height 25
click at [663, 86] on div "Back Follow" at bounding box center [783, 97] width 719 height 25
click at [580, 82] on div "Back Follow [PERSON_NAME] Timesheet [DATE] - [DATE] £972. 80 "CPCS Forklift Sou…" at bounding box center [784, 550] width 784 height 1010
click at [501, 100] on div "Back Follow" at bounding box center [783, 97] width 719 height 25
click at [500, 73] on div "Back Follow [PERSON_NAME] Timesheet [DATE] - [DATE] £972. 80 "CPCS Forklift Sou…" at bounding box center [784, 550] width 784 height 1010
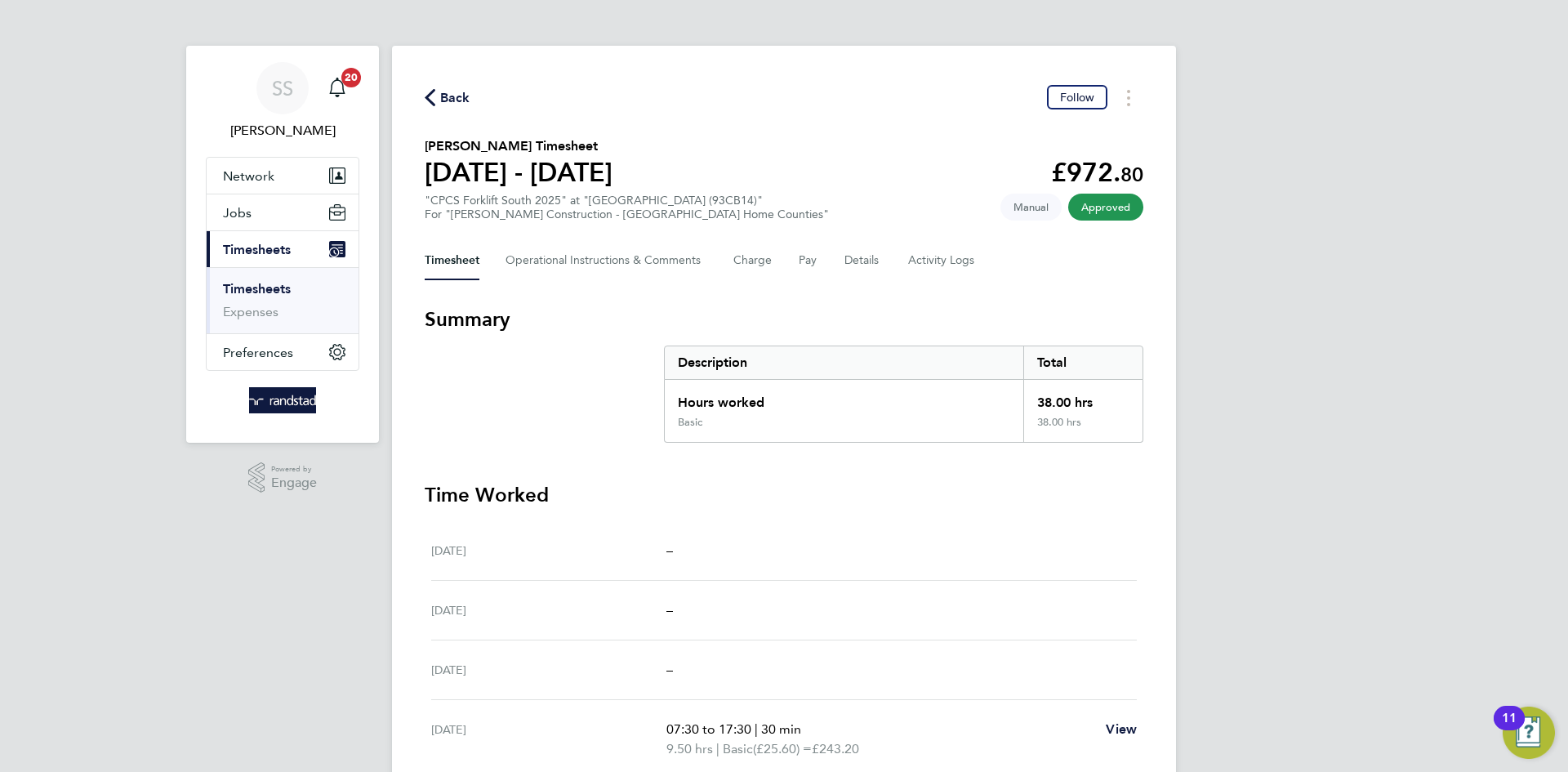
click at [513, 95] on div "Back Follow" at bounding box center [783, 97] width 719 height 25
